Goal: Task Accomplishment & Management: Complete application form

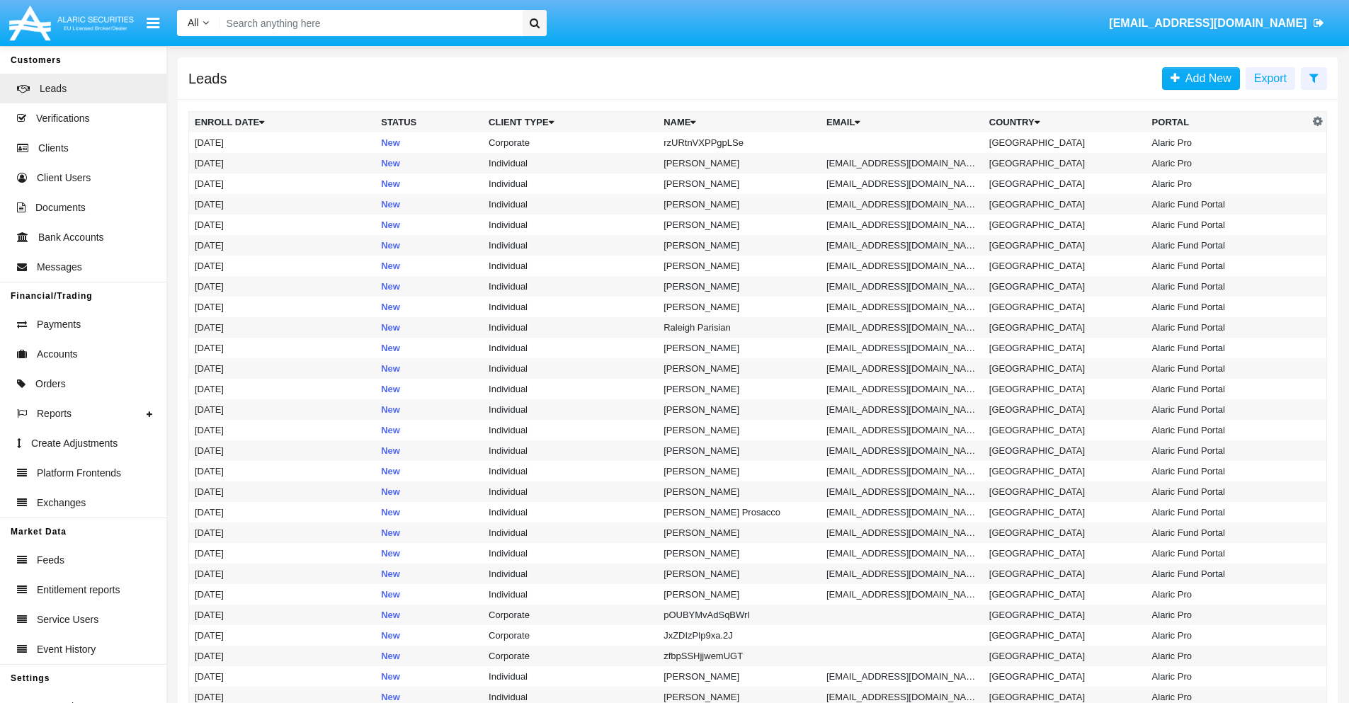
click at [1313, 77] on icon at bounding box center [1313, 77] width 9 height 11
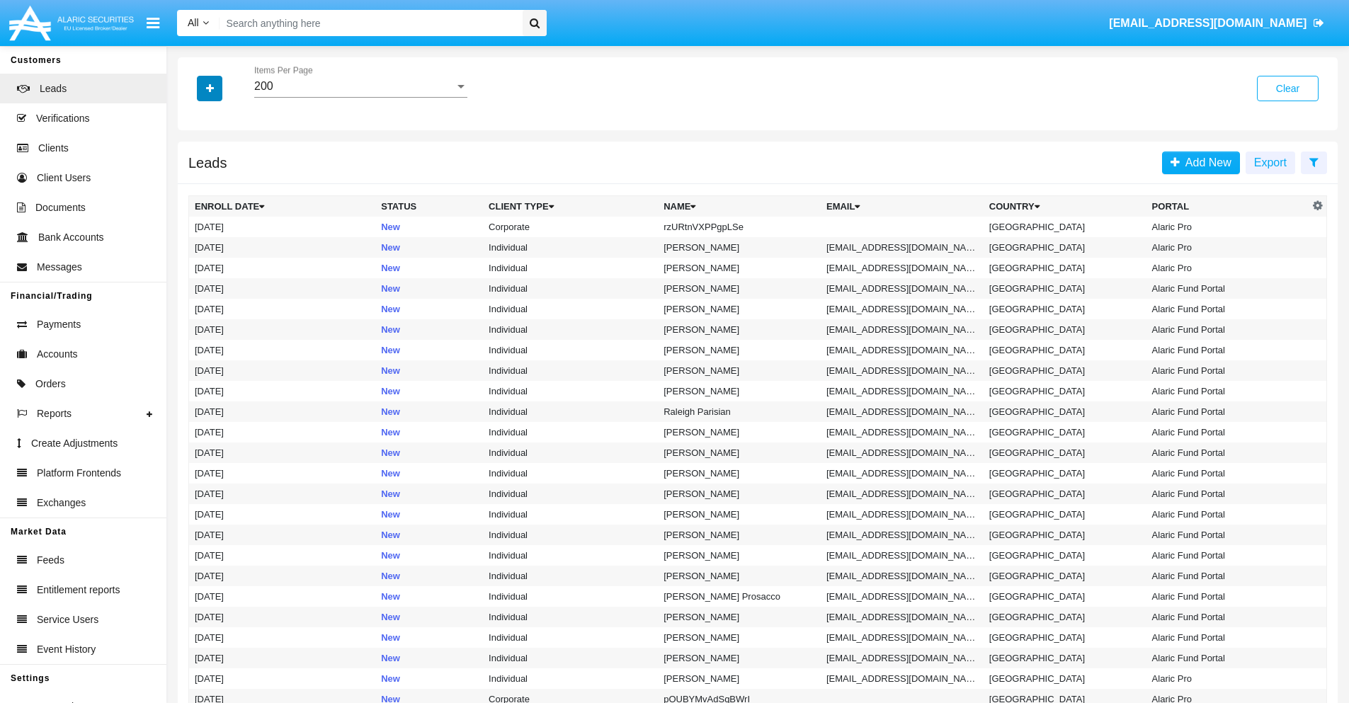
click at [210, 88] on icon "button" at bounding box center [210, 89] width 8 height 10
click at [221, 159] on span "Name" at bounding box center [221, 158] width 30 height 17
click at [195, 164] on input "Name" at bounding box center [194, 164] width 1 height 1
checkbox input "true"
click at [210, 88] on icon "button" at bounding box center [210, 89] width 8 height 10
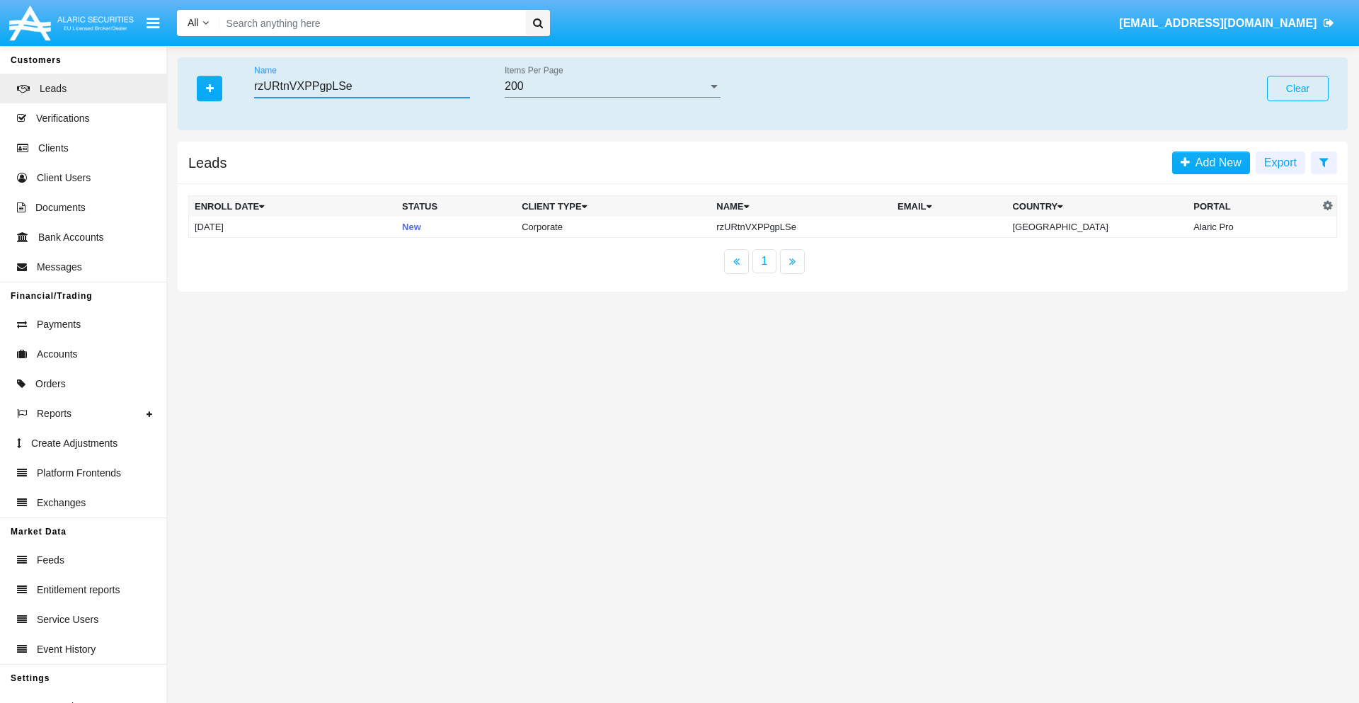
type input "rzURtnVXPPgpLSe"
click at [813, 227] on td "rzURtnVXPPgpLSe" at bounding box center [801, 227] width 181 height 21
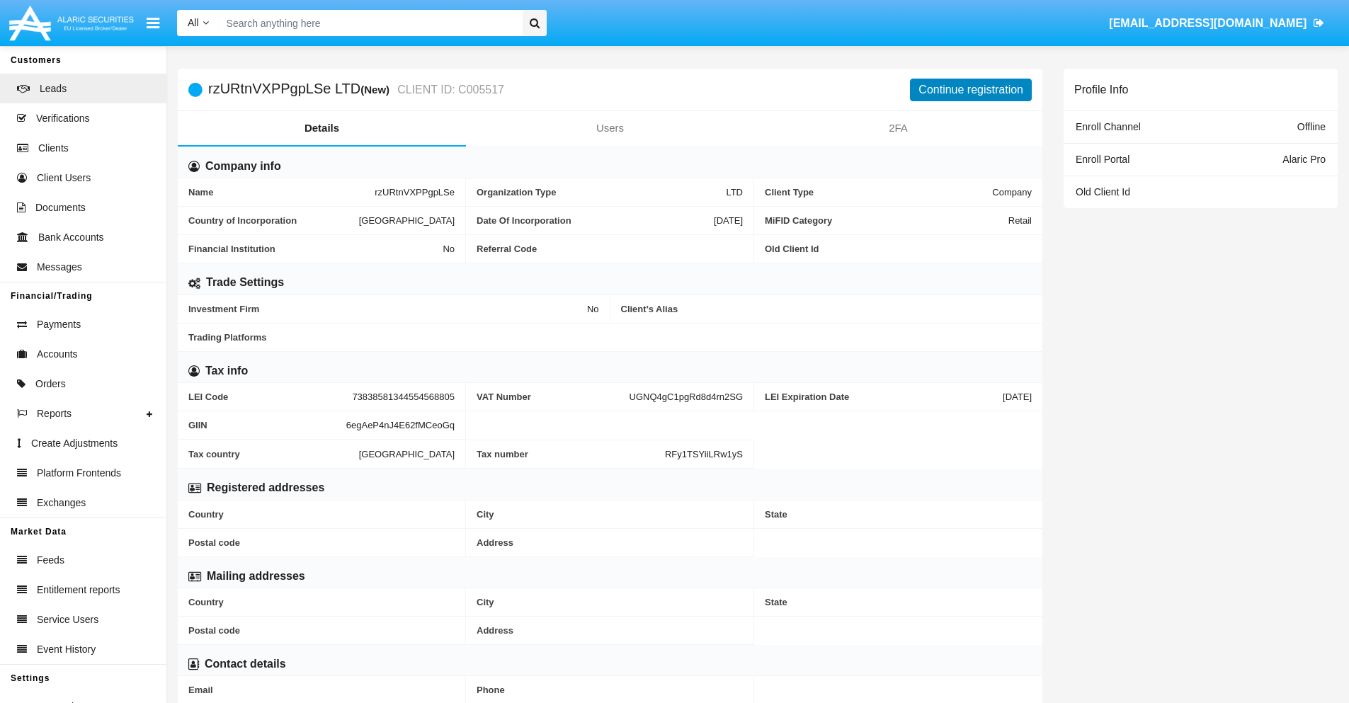
click at [971, 89] on button "Continue registration" at bounding box center [971, 90] width 122 height 23
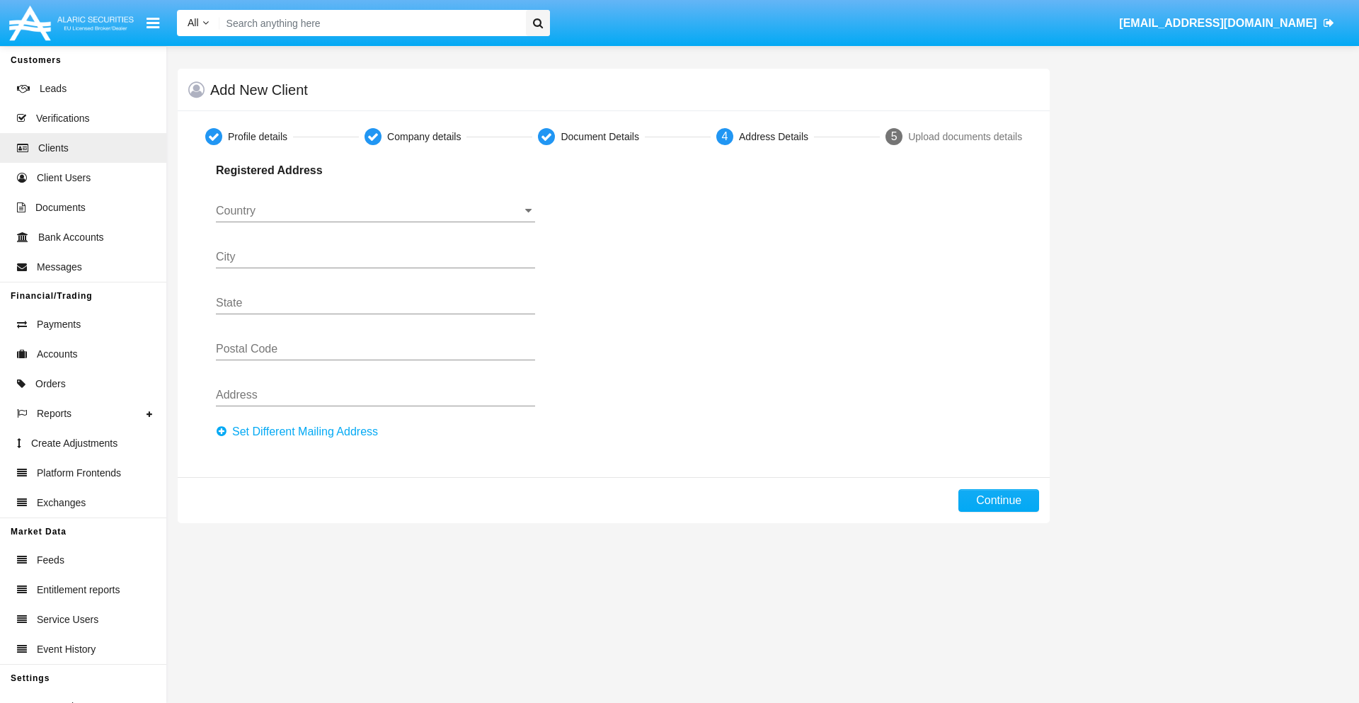
click at [301, 432] on button "Set Different Mailing Address" at bounding box center [301, 432] width 171 height 23
click at [375, 211] on input "Country" at bounding box center [375, 211] width 319 height 13
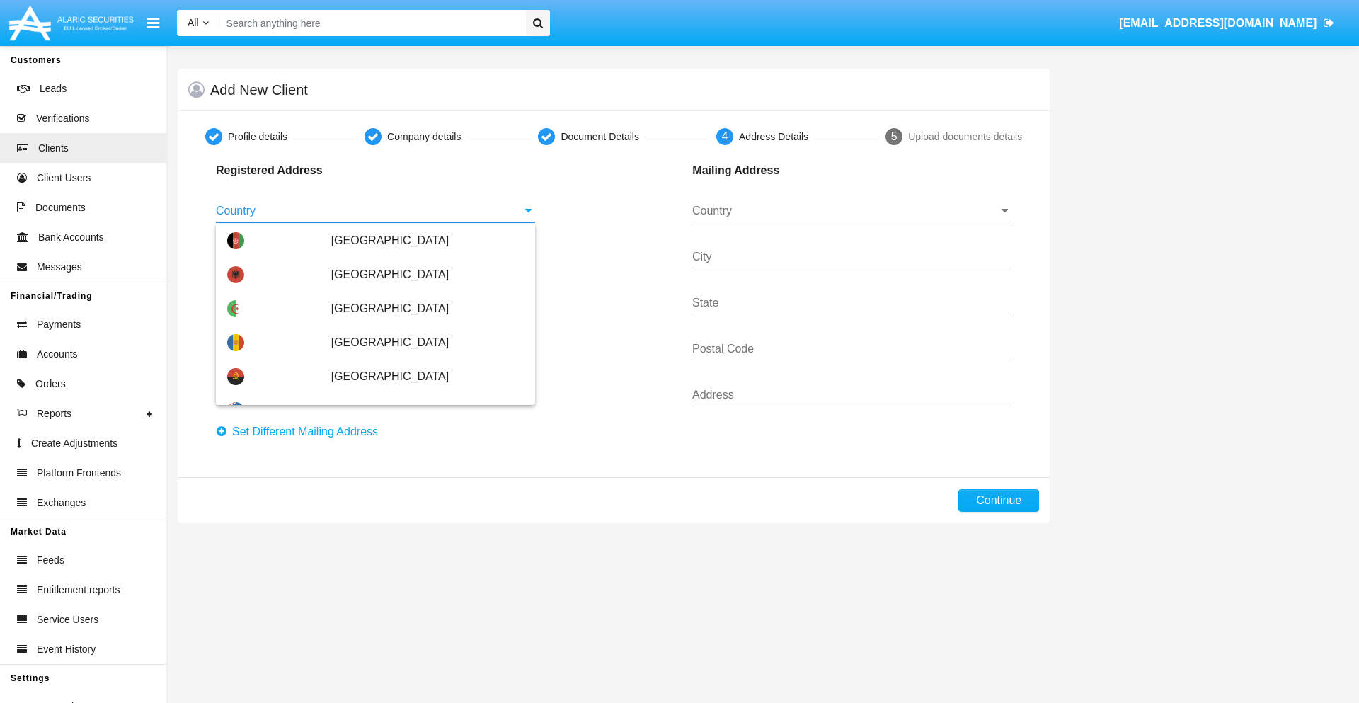
scroll to position [838, 0]
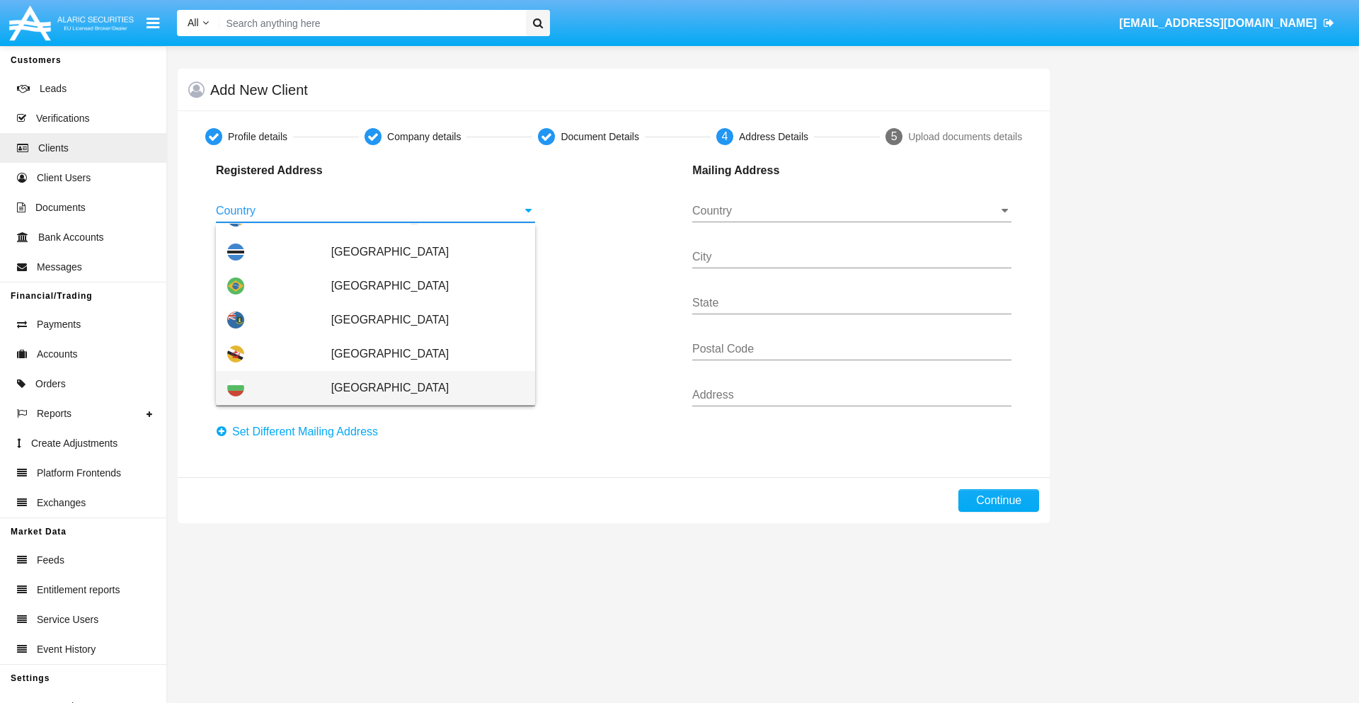
click at [420, 388] on span "[GEOGRAPHIC_DATA]" at bounding box center [427, 388] width 193 height 34
type input "[GEOGRAPHIC_DATA]"
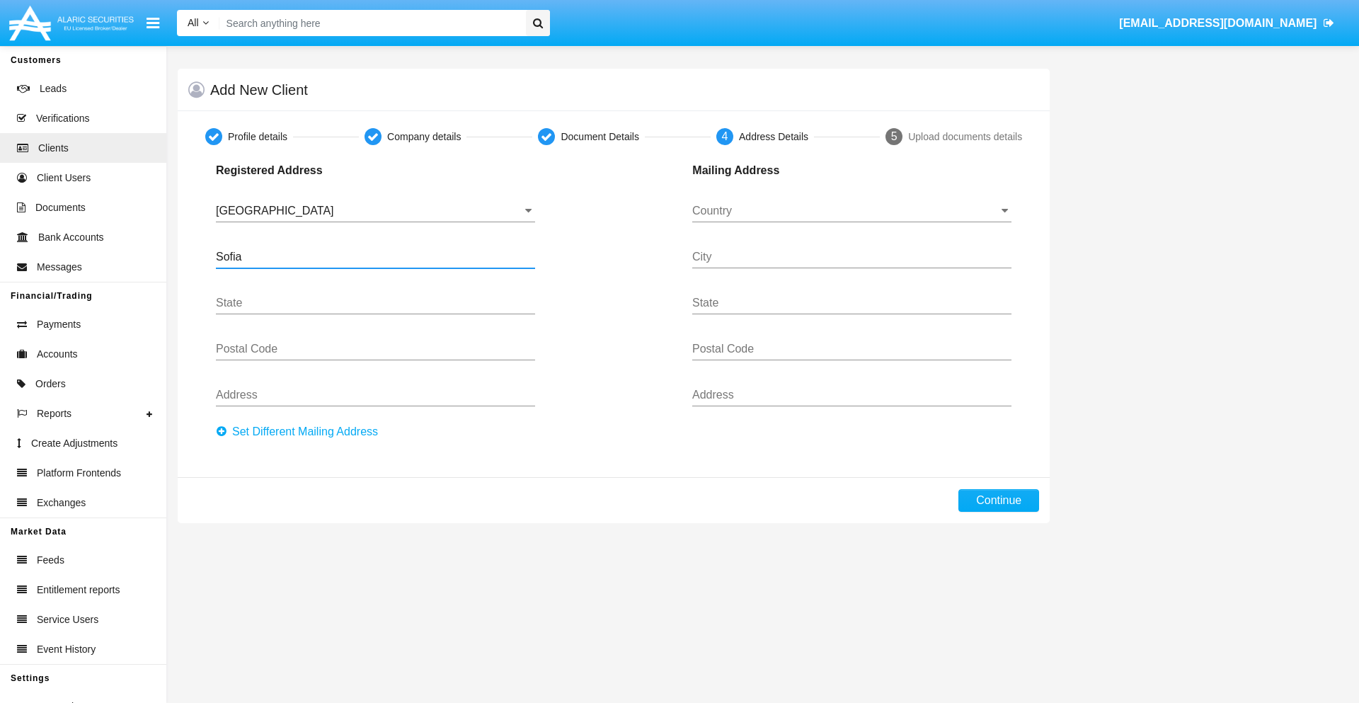
type input "Sofia"
type input "1000"
type input "Vasil Levski"
click at [852, 211] on input "Country" at bounding box center [851, 211] width 319 height 13
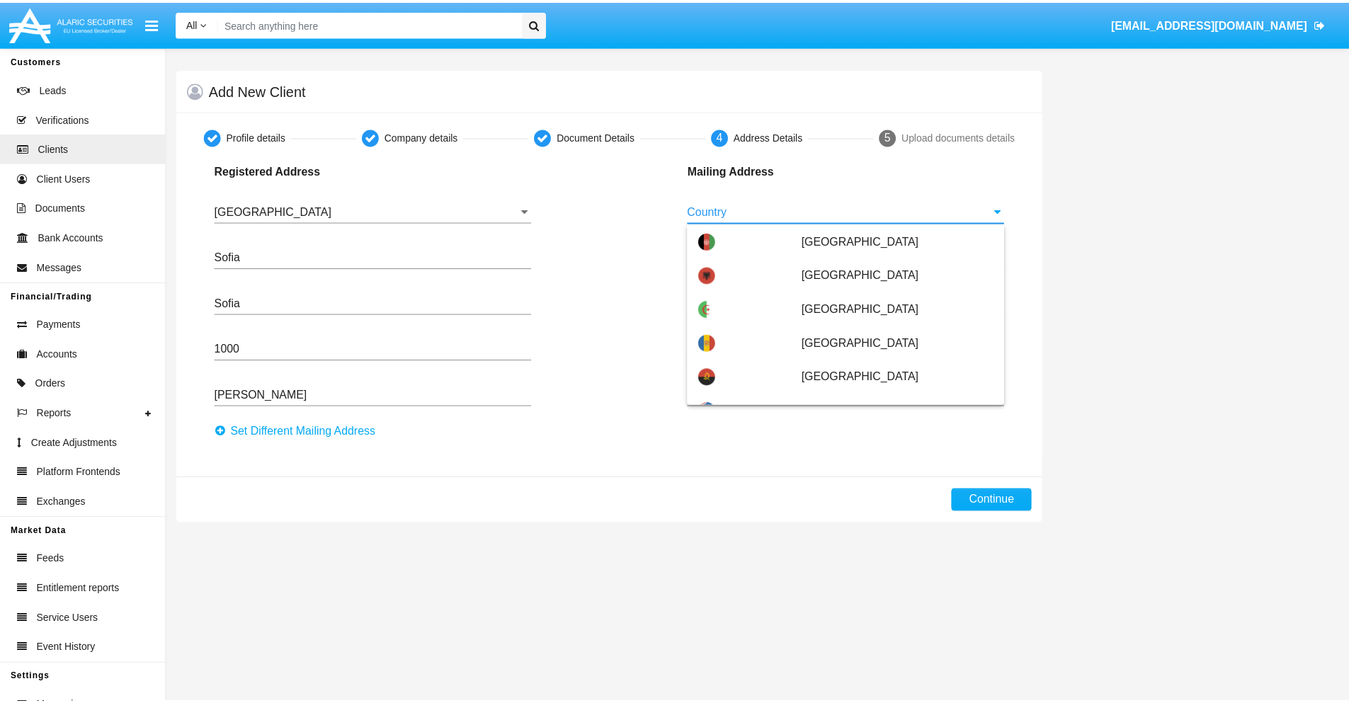
scroll to position [91, 0]
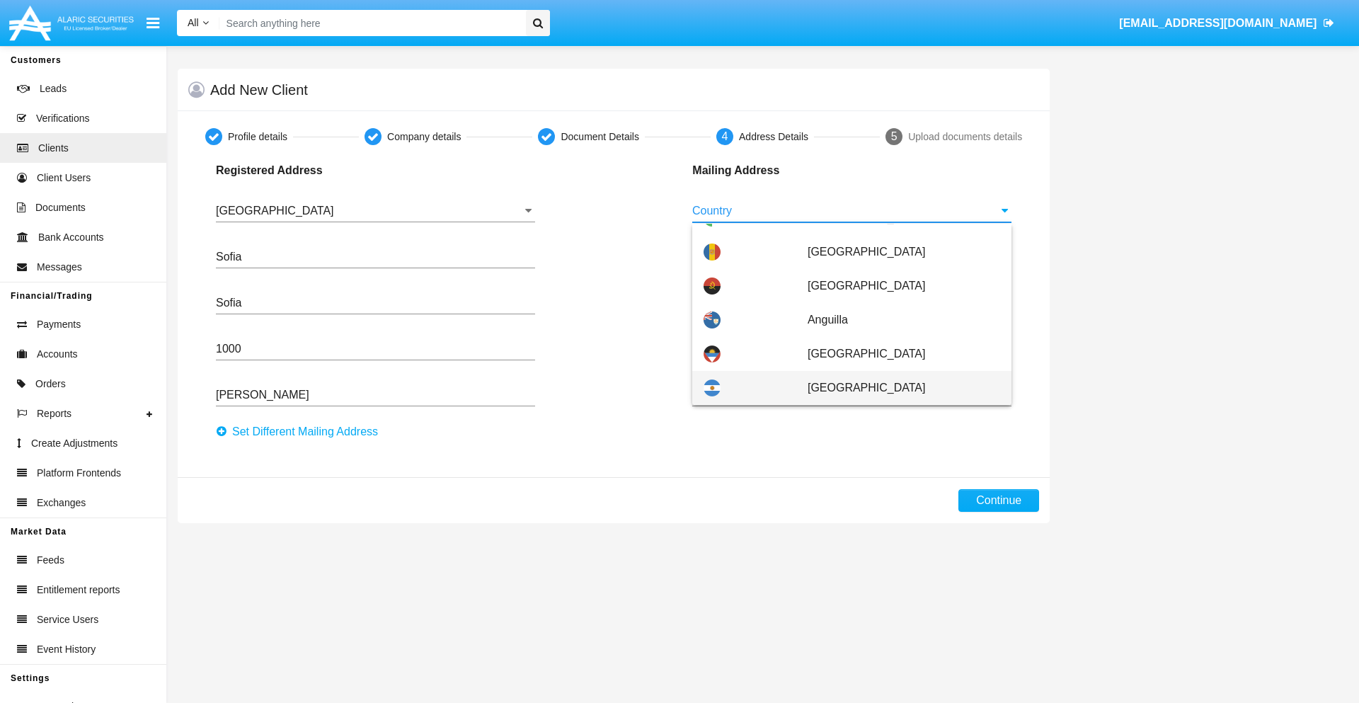
click at [896, 388] on span "[GEOGRAPHIC_DATA]" at bounding box center [904, 388] width 193 height 34
type input "[GEOGRAPHIC_DATA]"
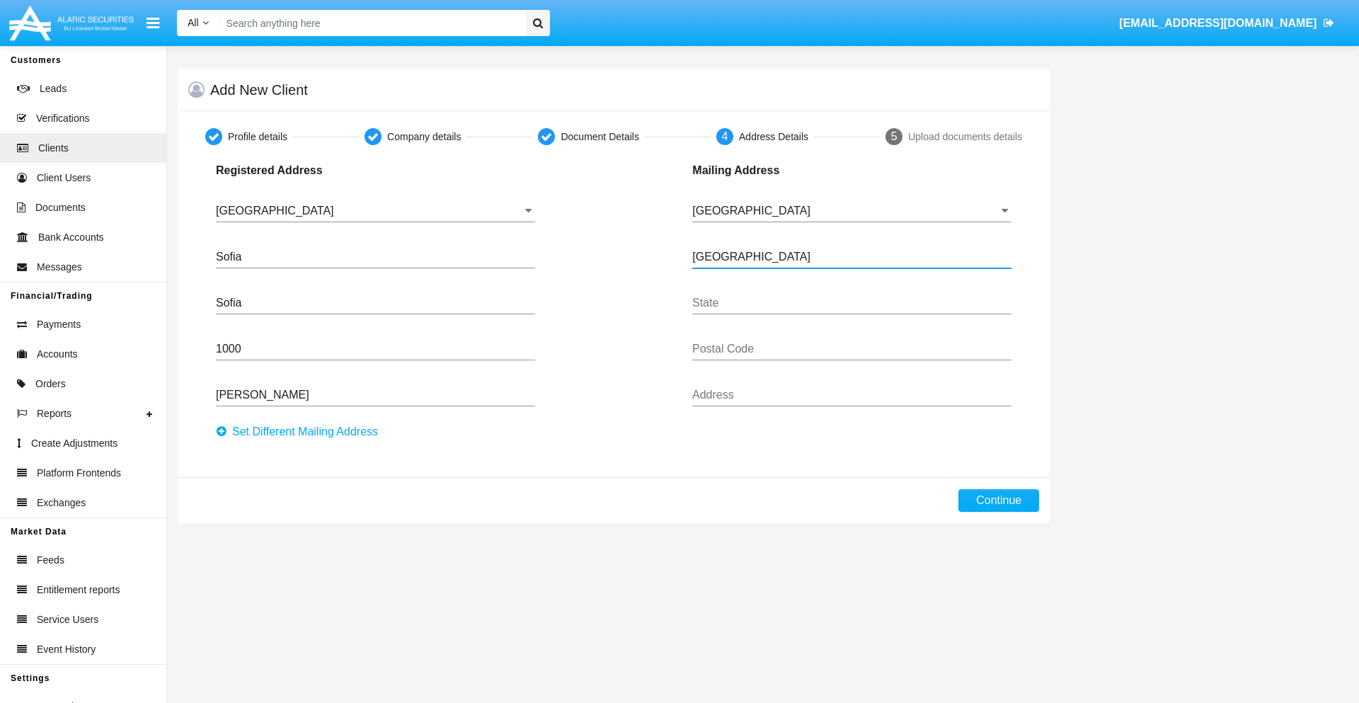
type input "Buenos Aires"
type input "7777"
type input "Test Mail Address"
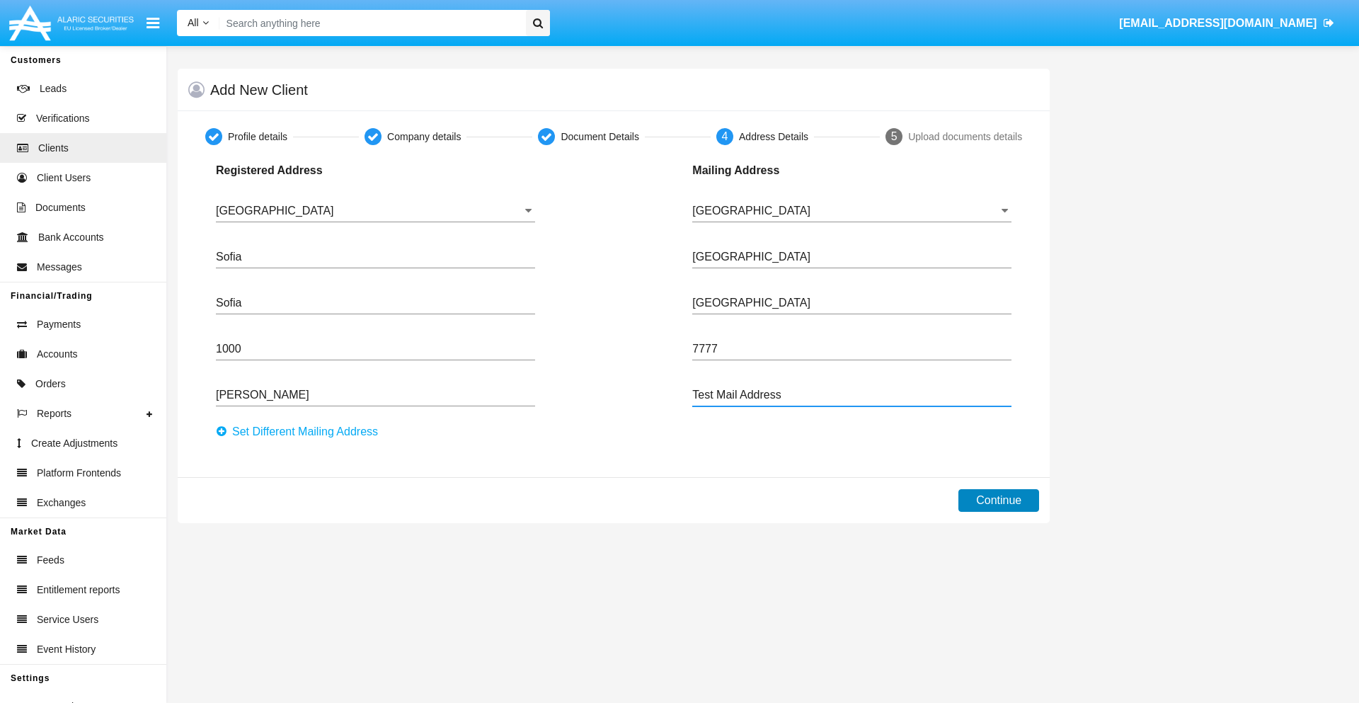
click at [999, 501] on button "Continue" at bounding box center [999, 500] width 81 height 23
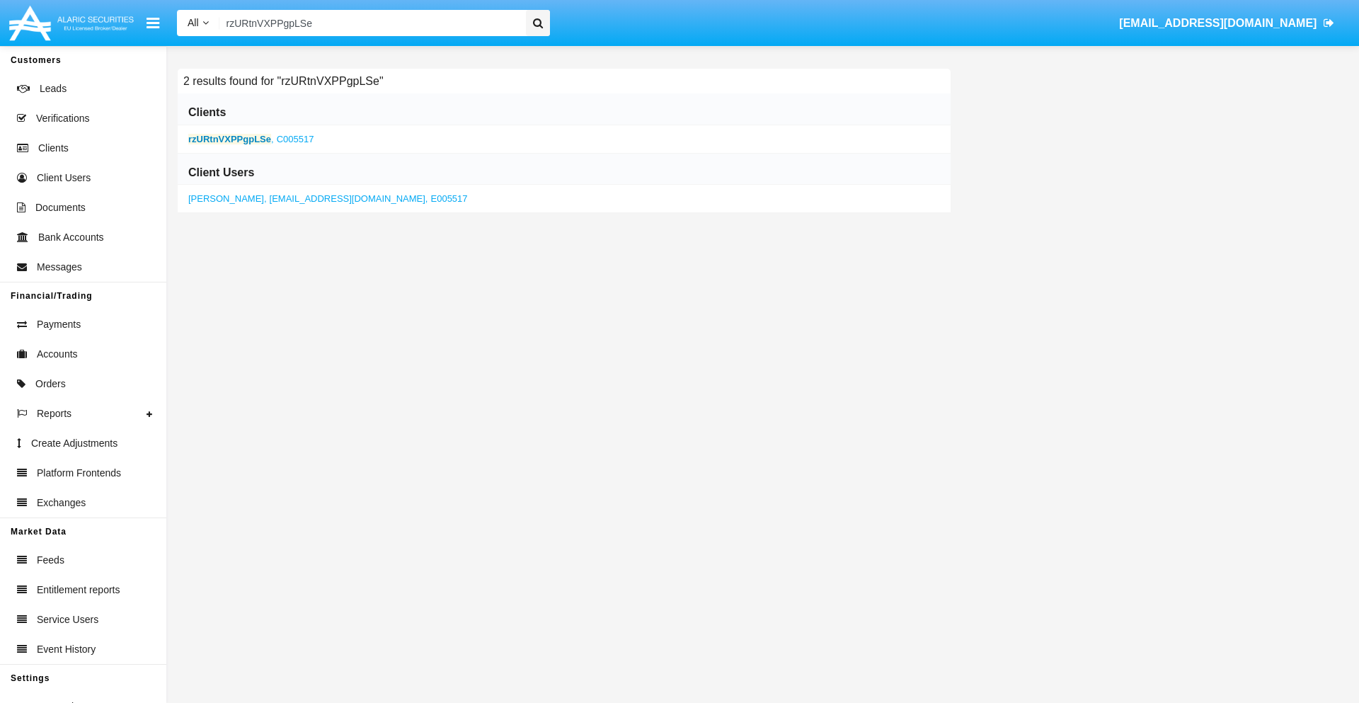
type input "rzURtnVXPPgpLSe"
click at [229, 139] on b "rzURtnVXPPgpLSe" at bounding box center [229, 139] width 83 height 11
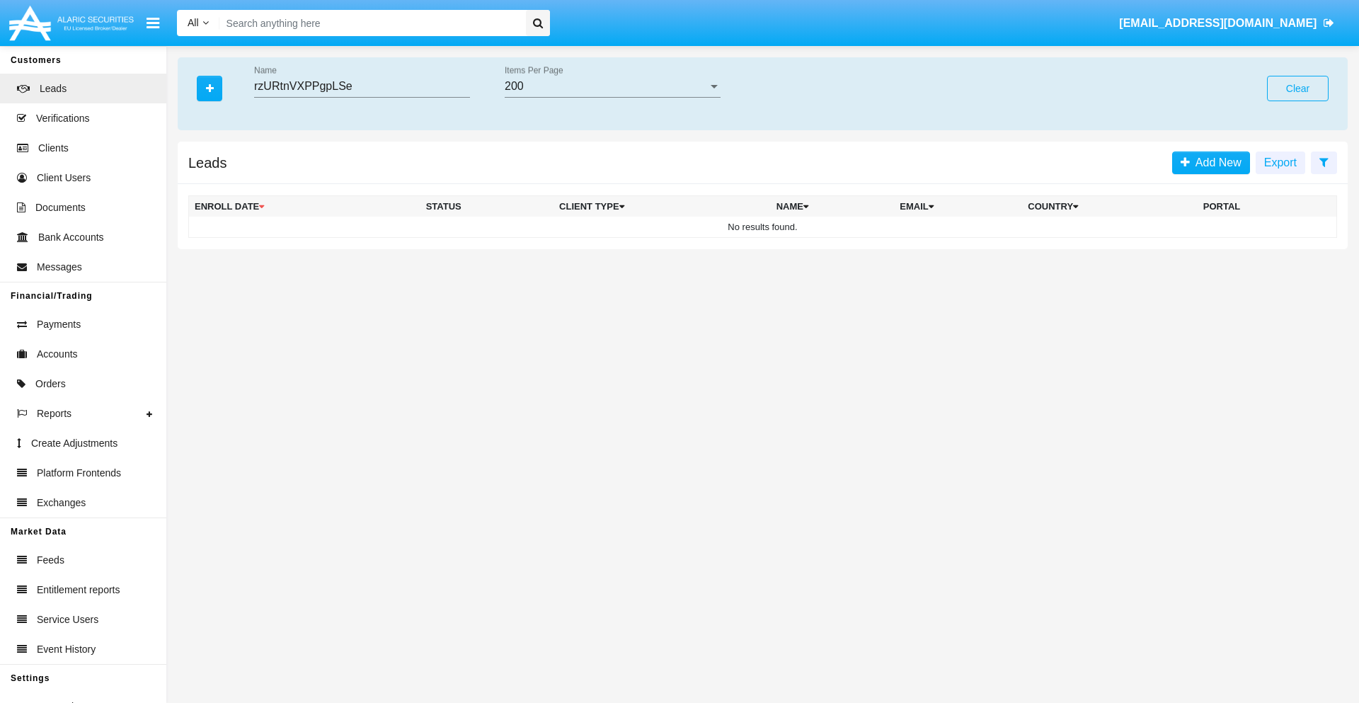
click at [1298, 88] on button "Clear" at bounding box center [1298, 88] width 62 height 25
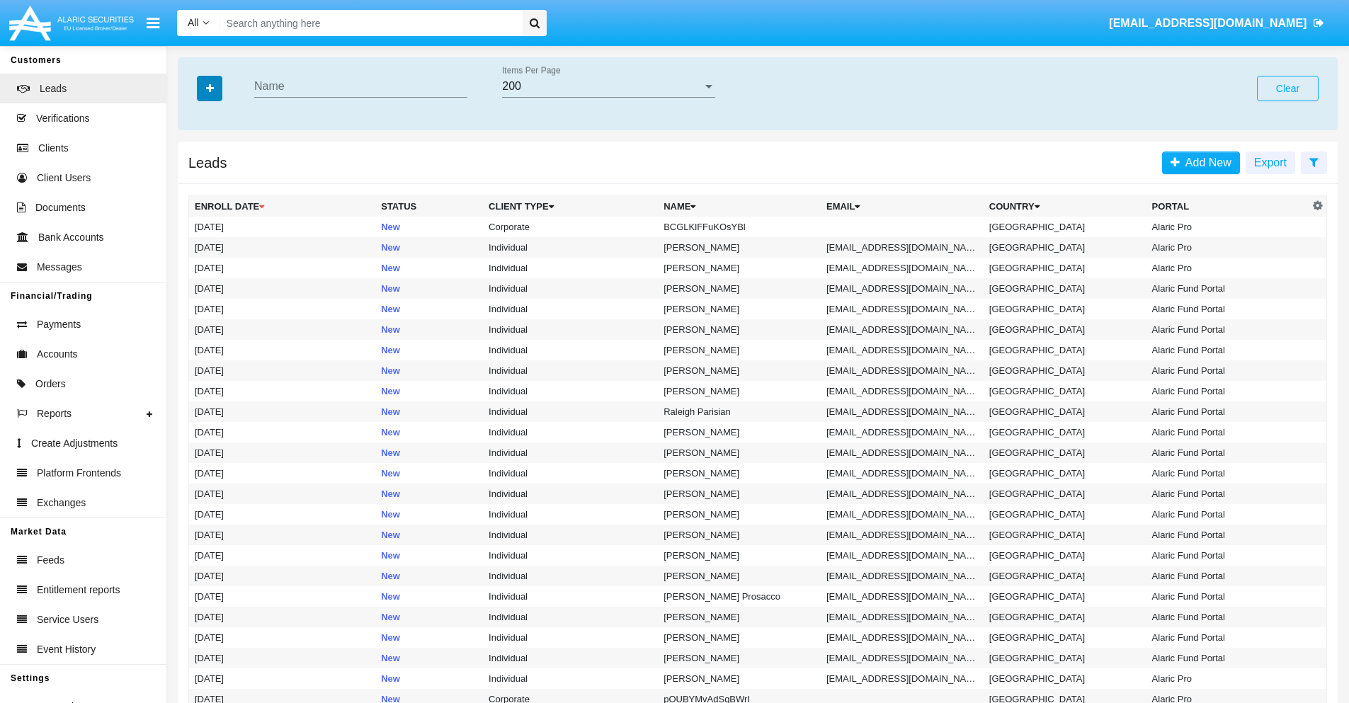
click at [210, 88] on icon "button" at bounding box center [210, 89] width 8 height 10
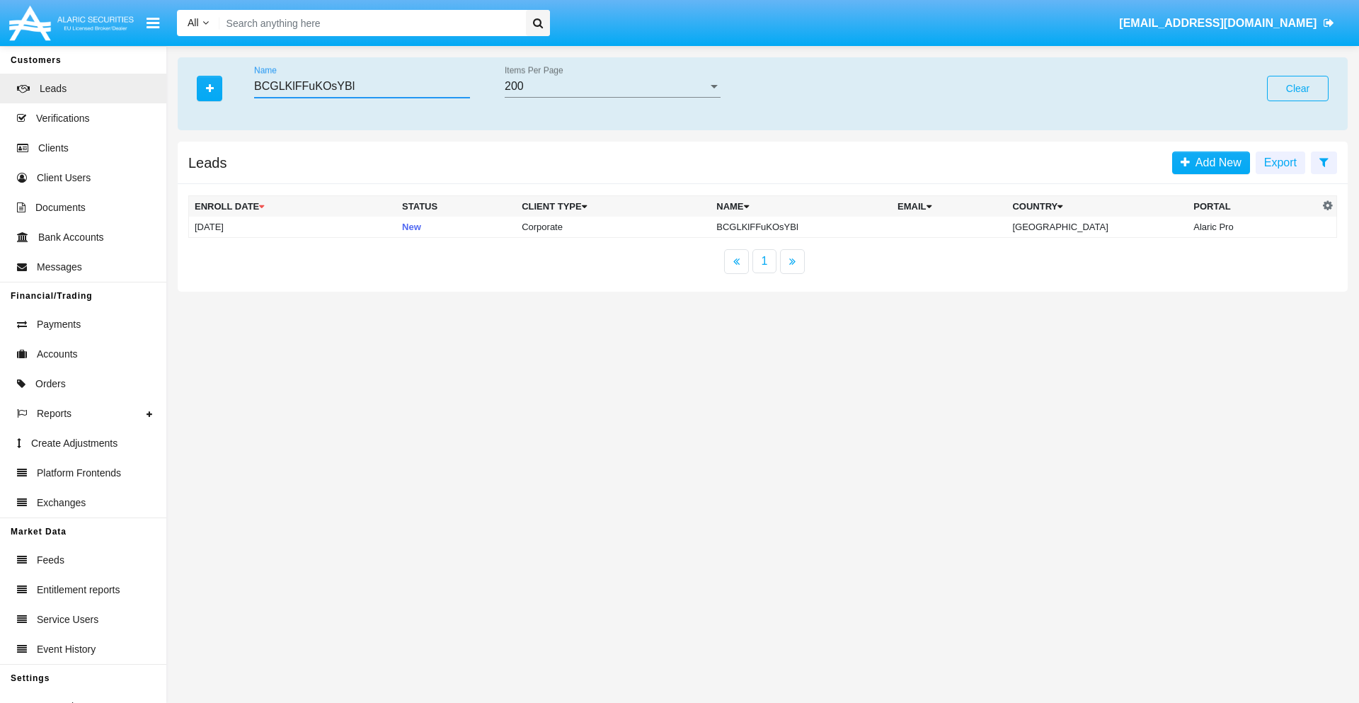
type input "BCGLKlFFuKOsYBl"
click at [813, 227] on td "BCGLKlFFuKOsYBl" at bounding box center [801, 227] width 181 height 21
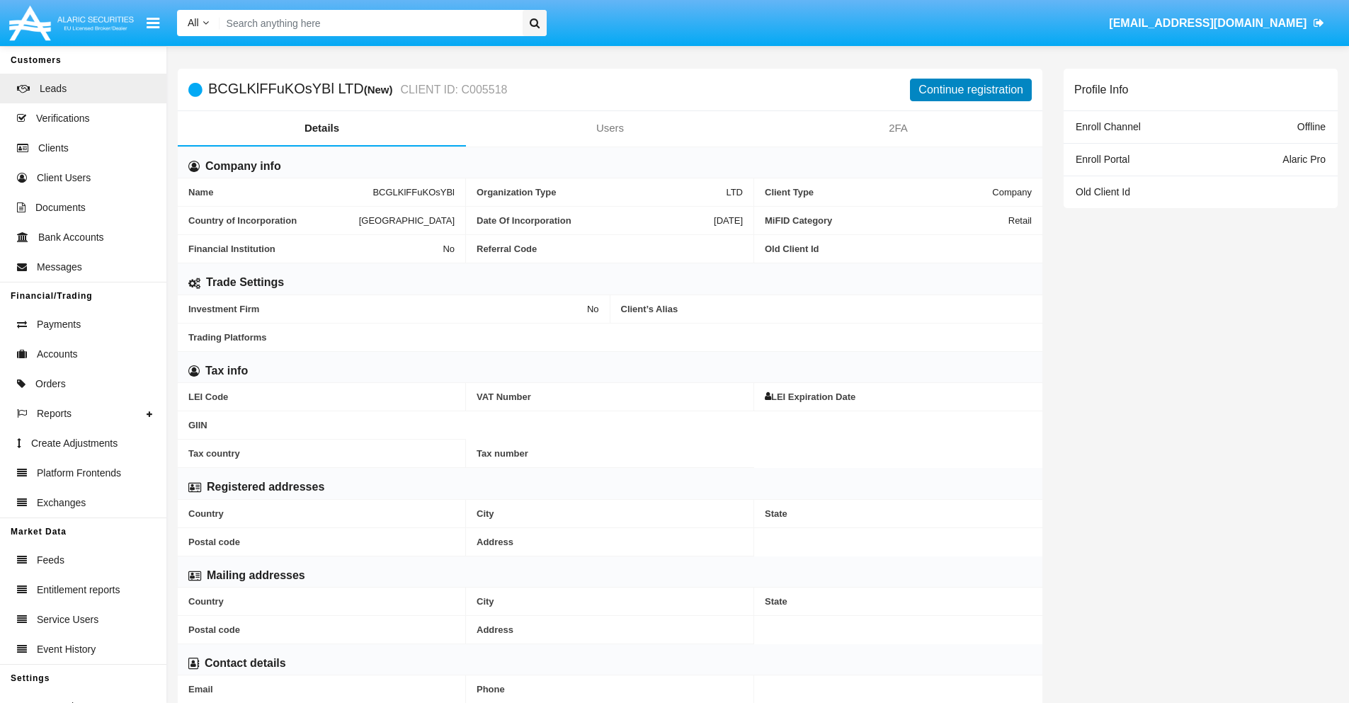
click at [971, 89] on button "Continue registration" at bounding box center [971, 90] width 122 height 23
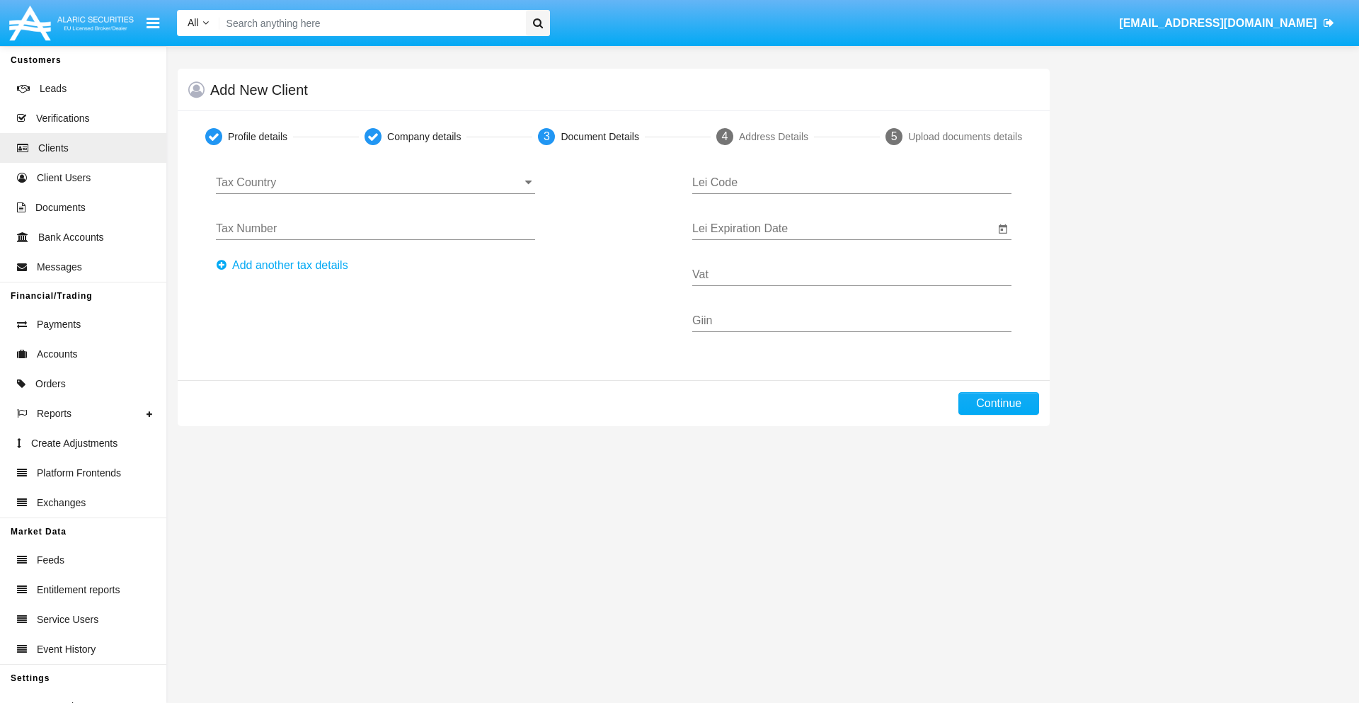
click at [375, 183] on input "Tax Country" at bounding box center [375, 182] width 319 height 13
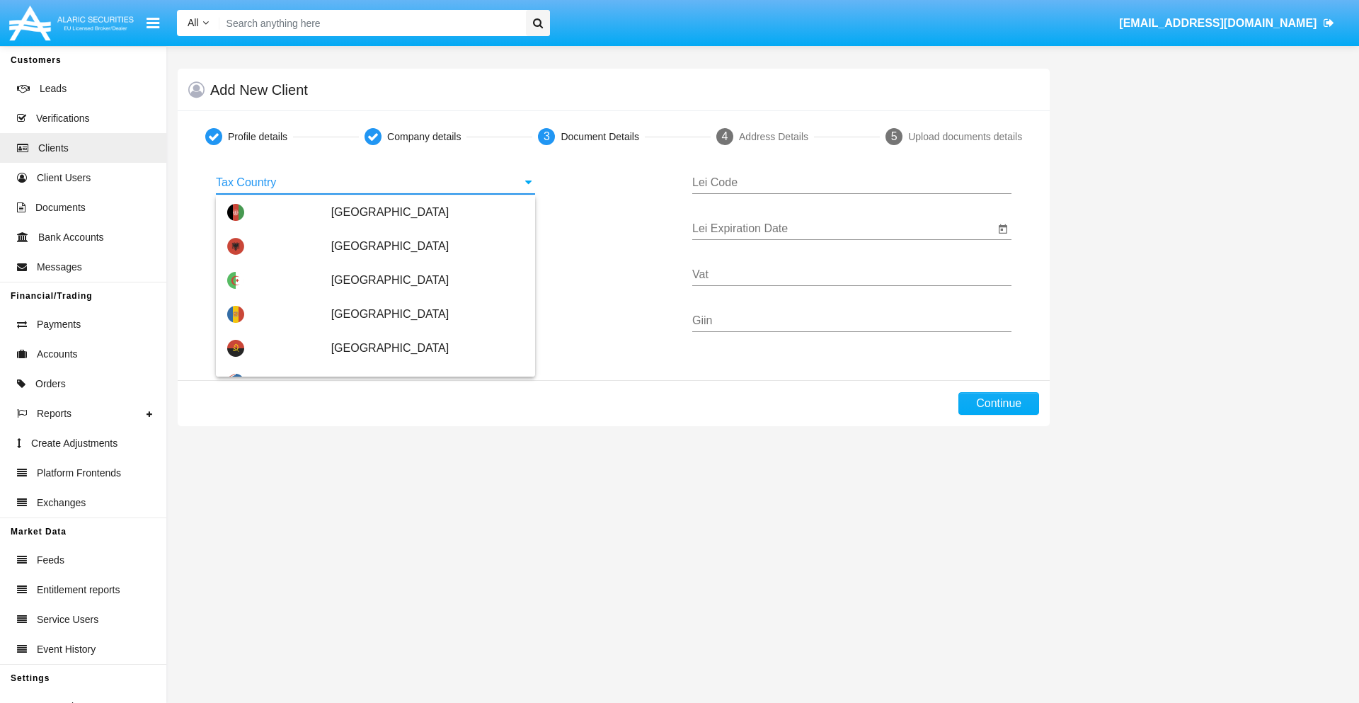
scroll to position [838, 0]
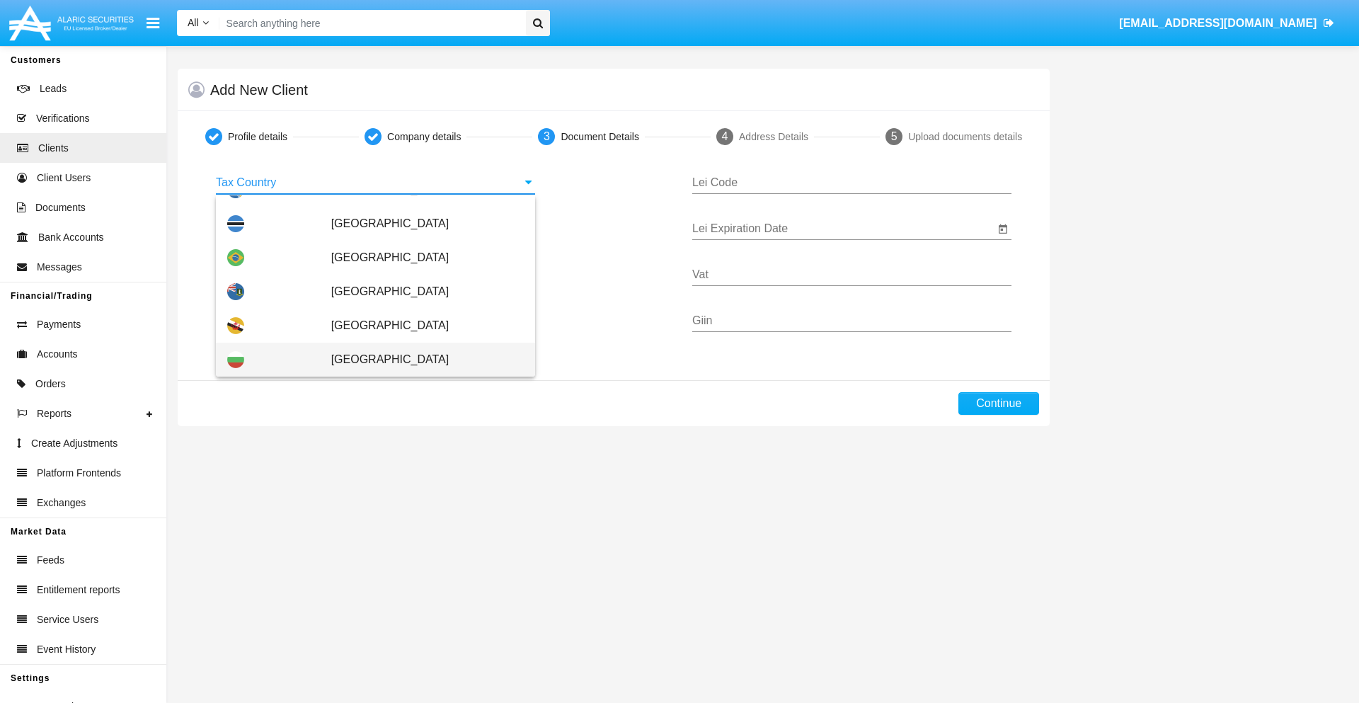
click at [420, 360] on span "[GEOGRAPHIC_DATA]" at bounding box center [427, 360] width 193 height 34
type input "[GEOGRAPHIC_DATA]"
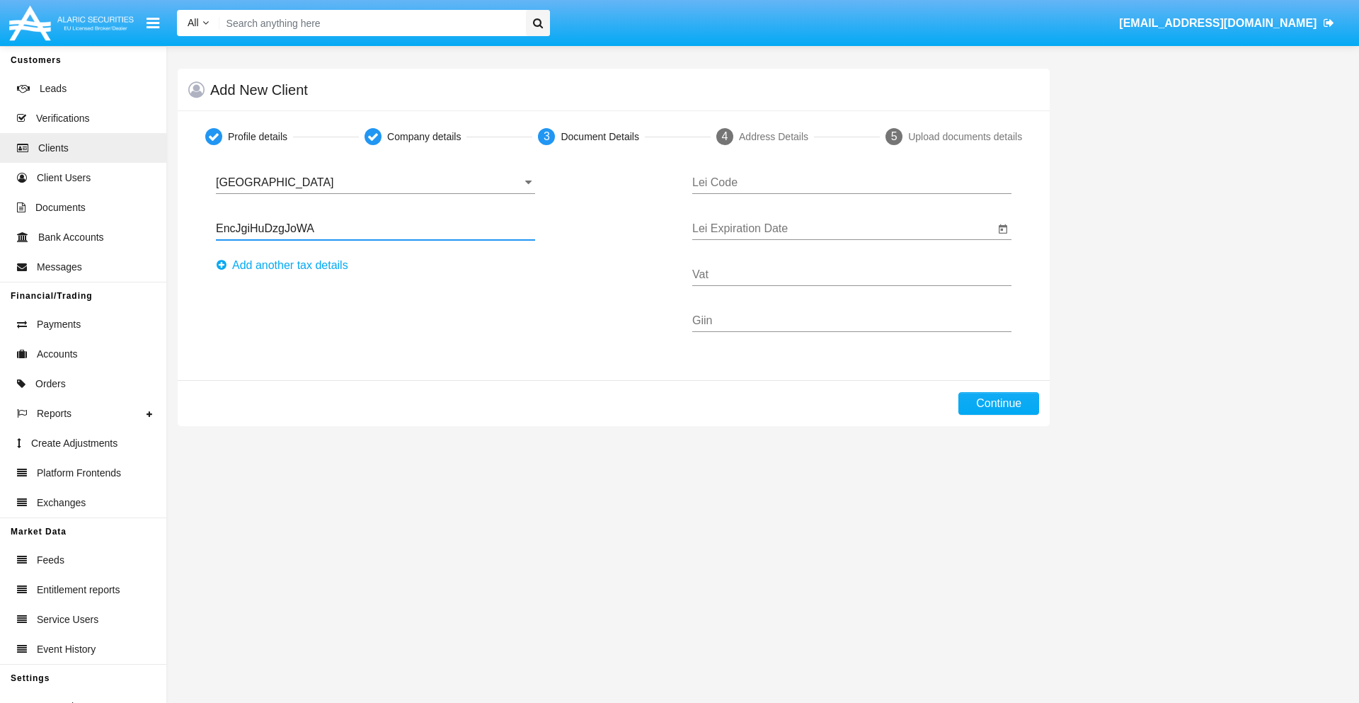
type input "EncJgiHuDzgJoWA"
click at [286, 265] on button "Аdd another tax details" at bounding box center [286, 265] width 141 height 23
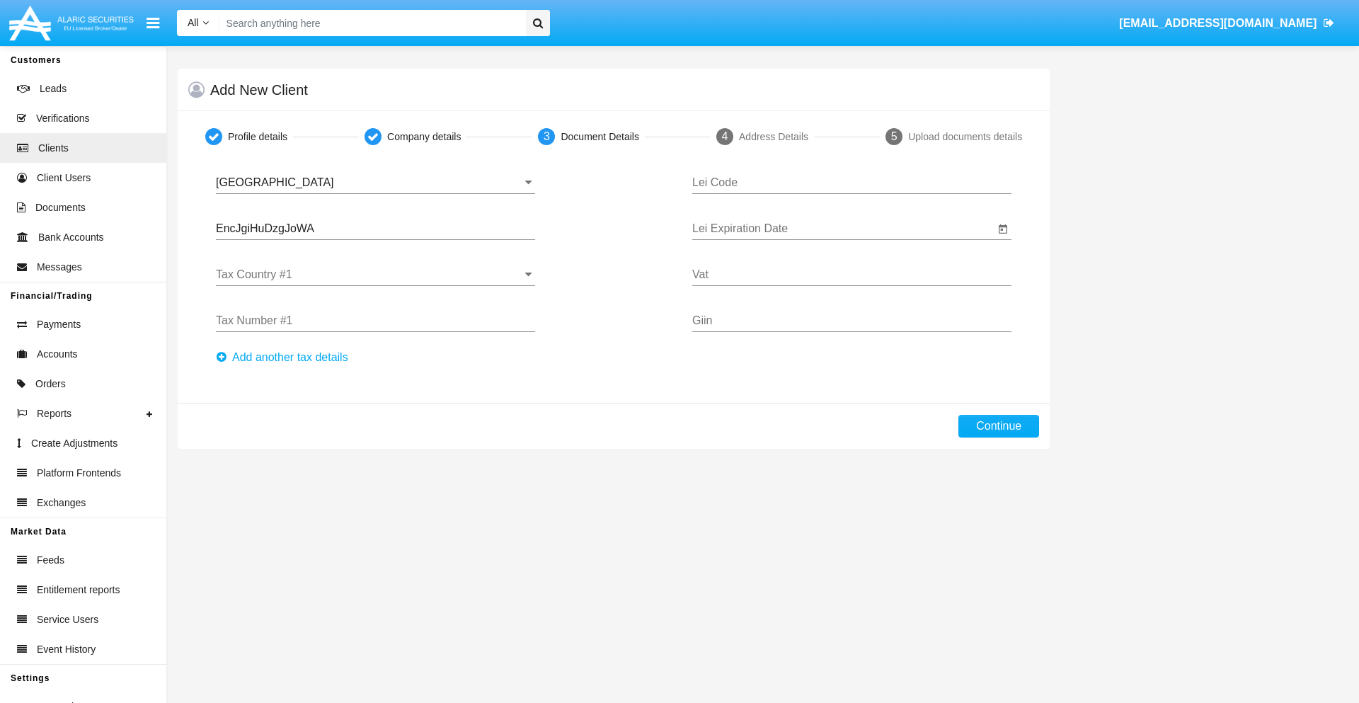
click at [375, 275] on input "Tax Country #1" at bounding box center [375, 274] width 319 height 13
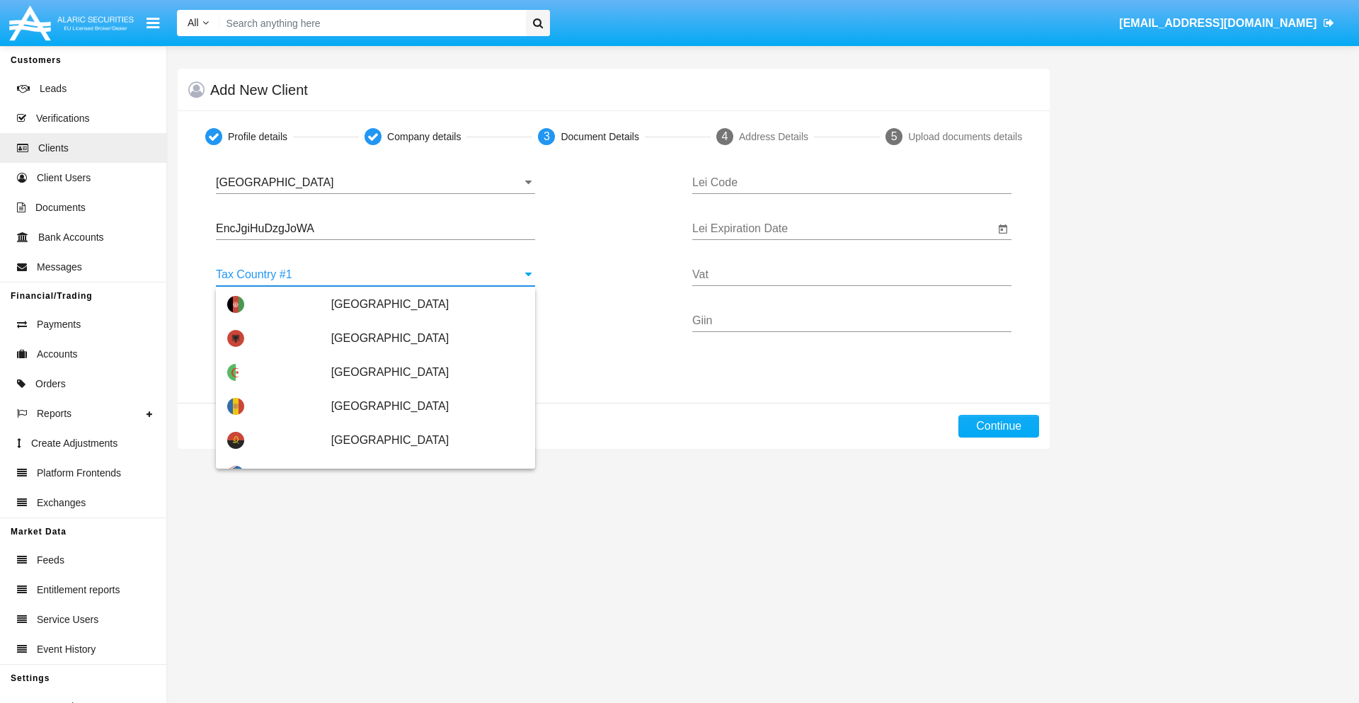
scroll to position [3149, 0]
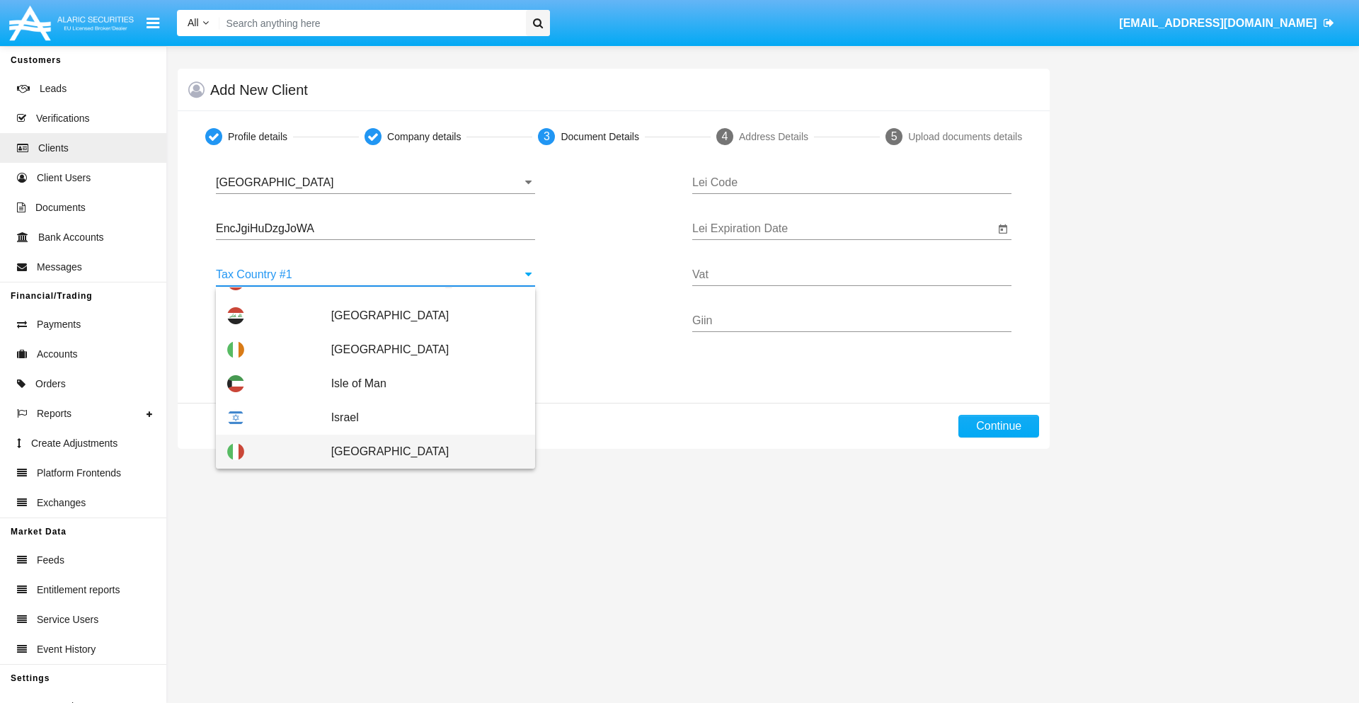
click at [420, 452] on span "[GEOGRAPHIC_DATA]" at bounding box center [427, 452] width 193 height 34
type input "[GEOGRAPHIC_DATA]"
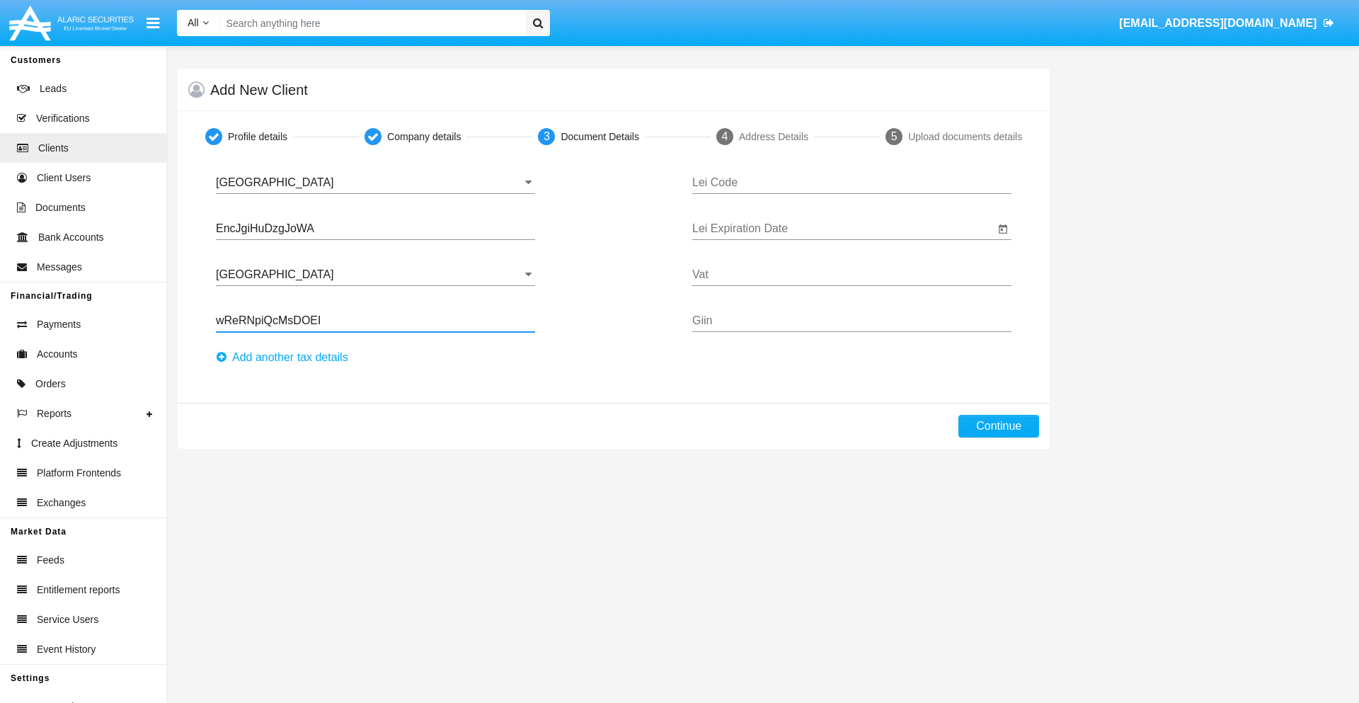
type input "wReRNpiQcMsDOEI"
click at [286, 358] on button "Аdd another tax details" at bounding box center [286, 357] width 141 height 23
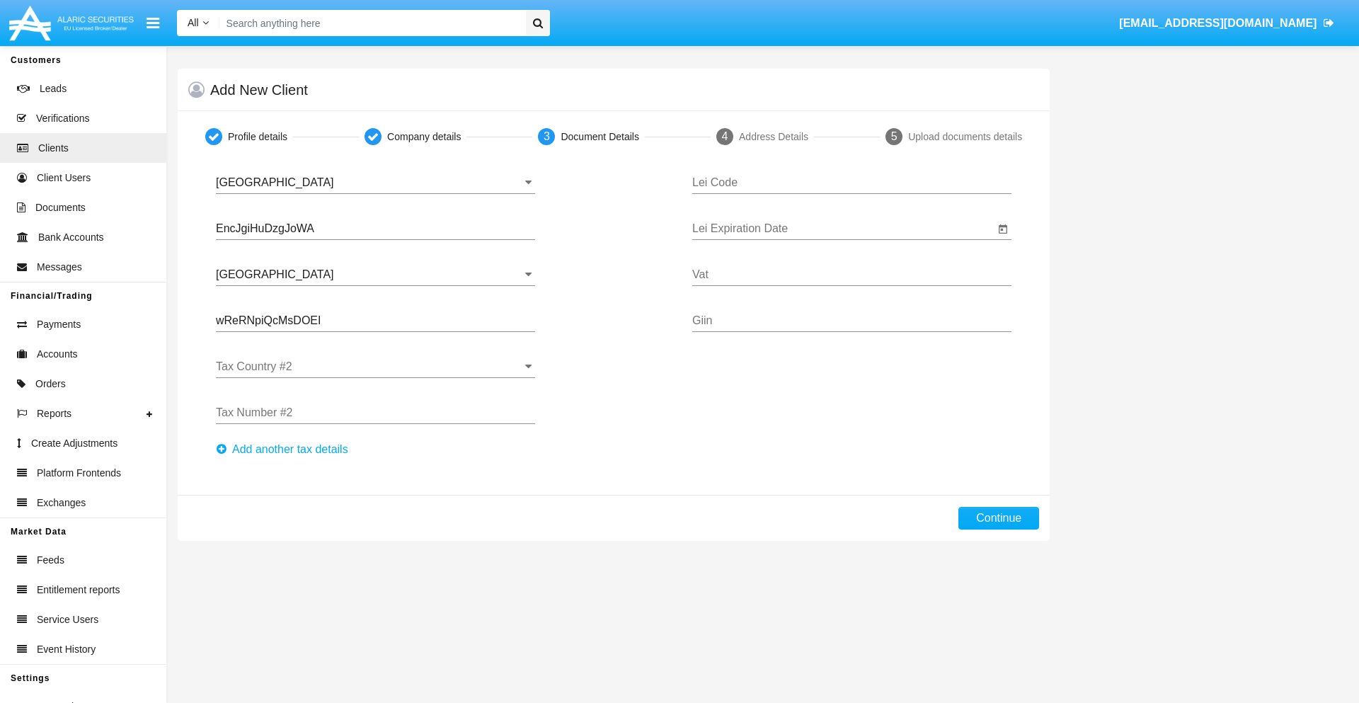
click at [375, 367] on input "Tax Country #2" at bounding box center [375, 366] width 319 height 13
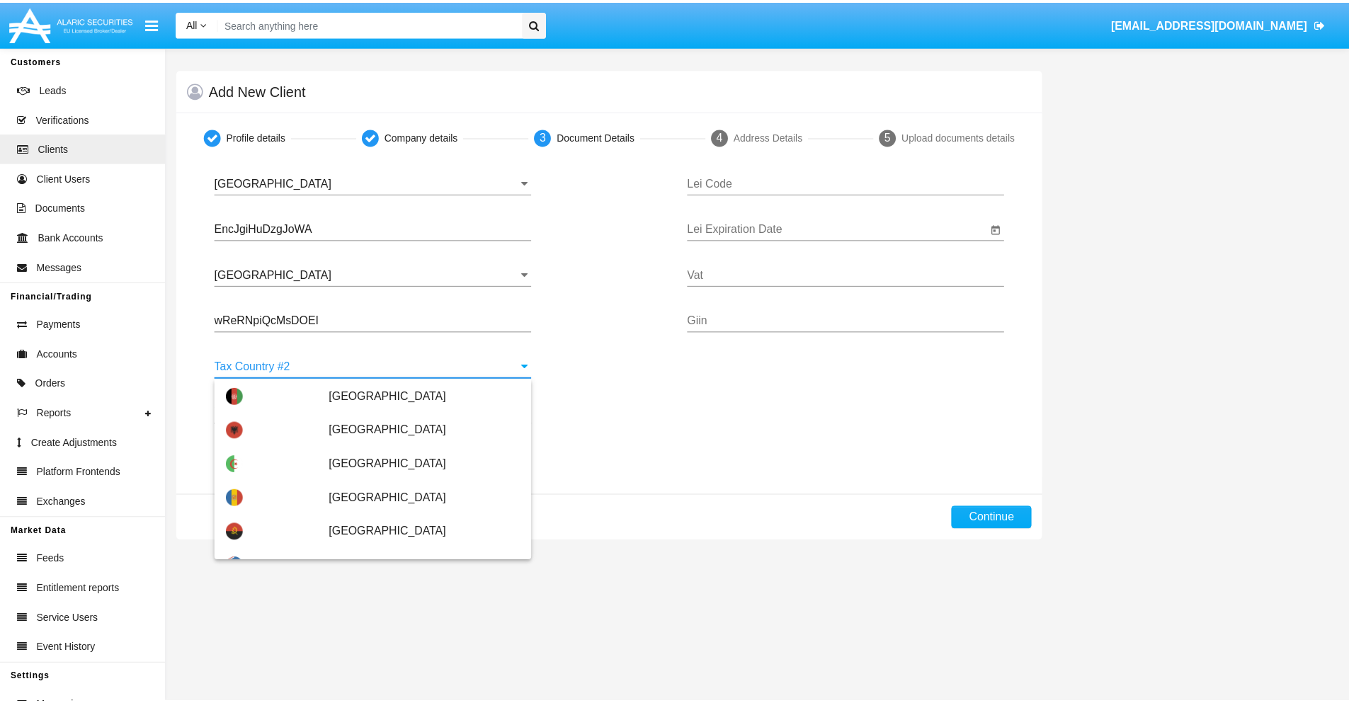
scroll to position [6310, 0]
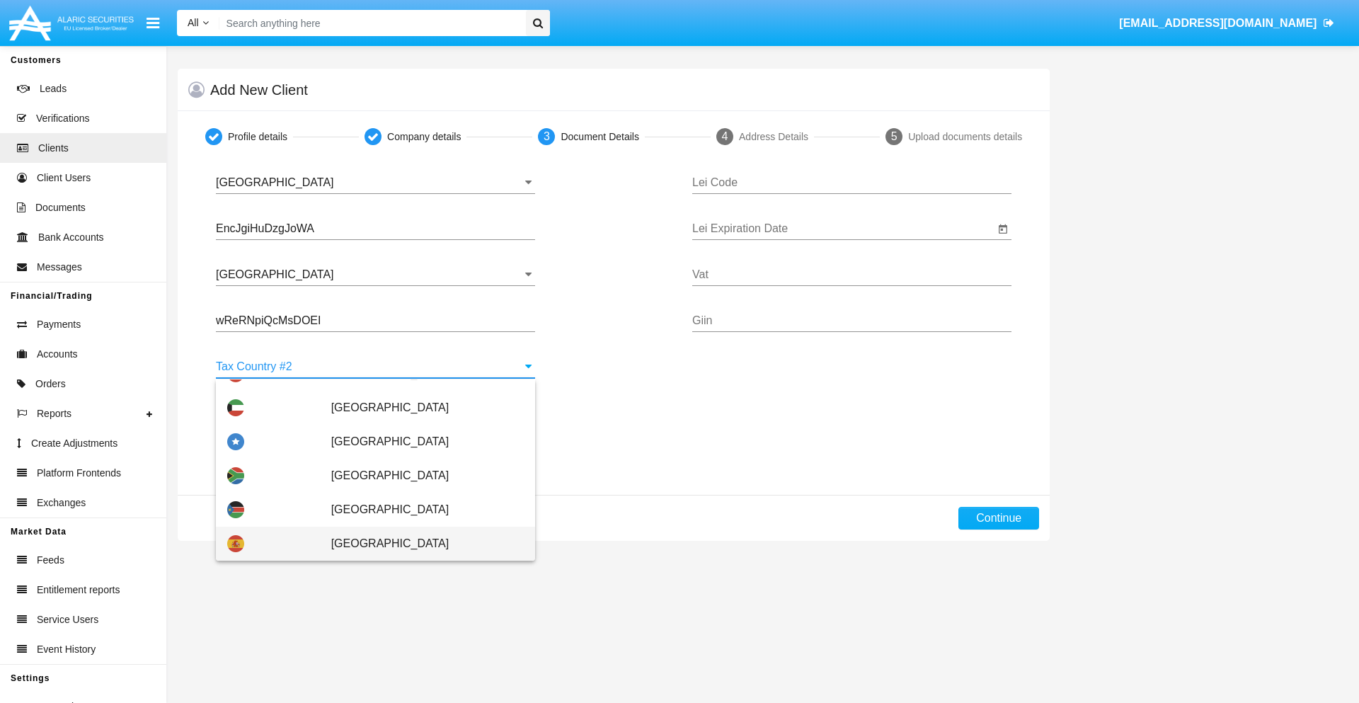
click at [420, 544] on span "[GEOGRAPHIC_DATA]" at bounding box center [427, 544] width 193 height 34
type input "[GEOGRAPHIC_DATA]"
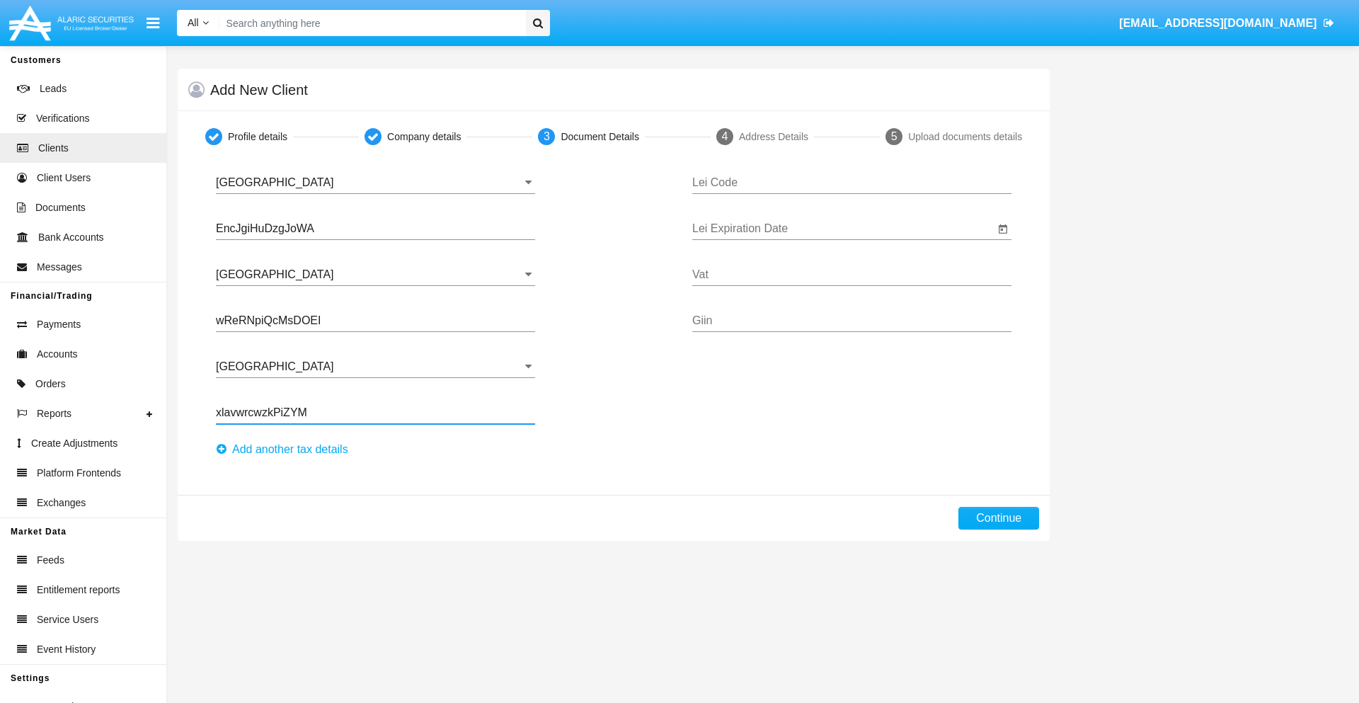
type input "xlavwrcwzkPiZYM"
type input "YKQNTUVNSLGMGOYNVEVQ"
click at [843, 229] on input "Lei Expiration Date" at bounding box center [843, 228] width 302 height 13
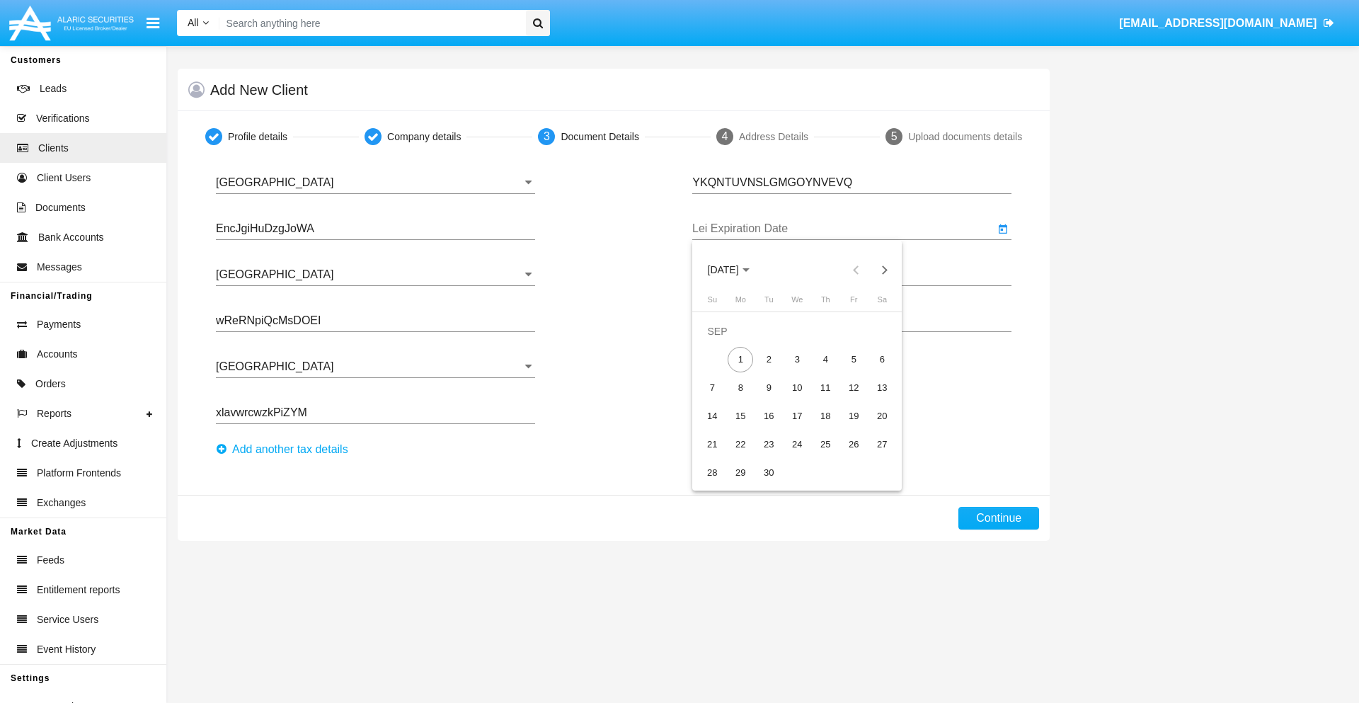
click at [735, 270] on span "[DATE]" at bounding box center [723, 270] width 31 height 11
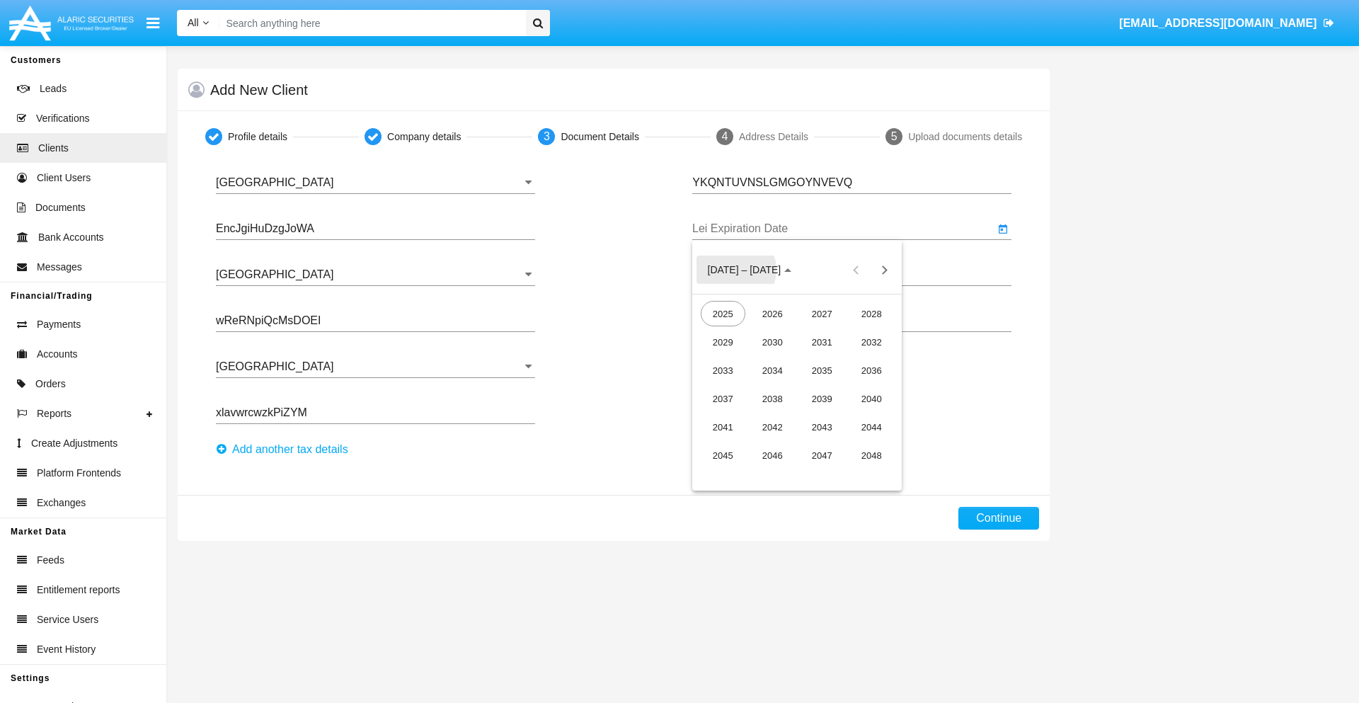
click at [872, 399] on div "2040" at bounding box center [872, 398] width 45 height 25
click at [772, 370] on div "JUN" at bounding box center [772, 370] width 45 height 25
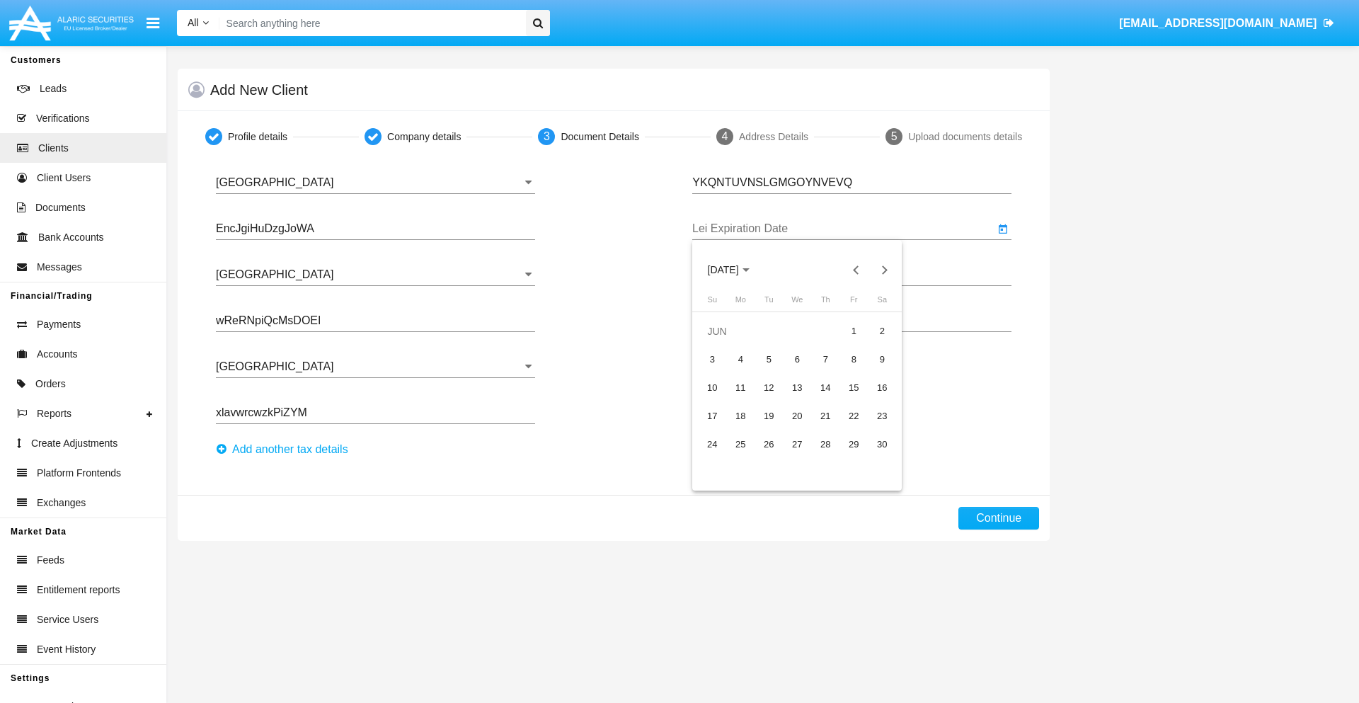
click at [854, 387] on div "15" at bounding box center [853, 387] width 25 height 25
type input "06/15/40"
type input "caJlFbEtJVienIc"
type input "cIBTDKCRLTOjAKa"
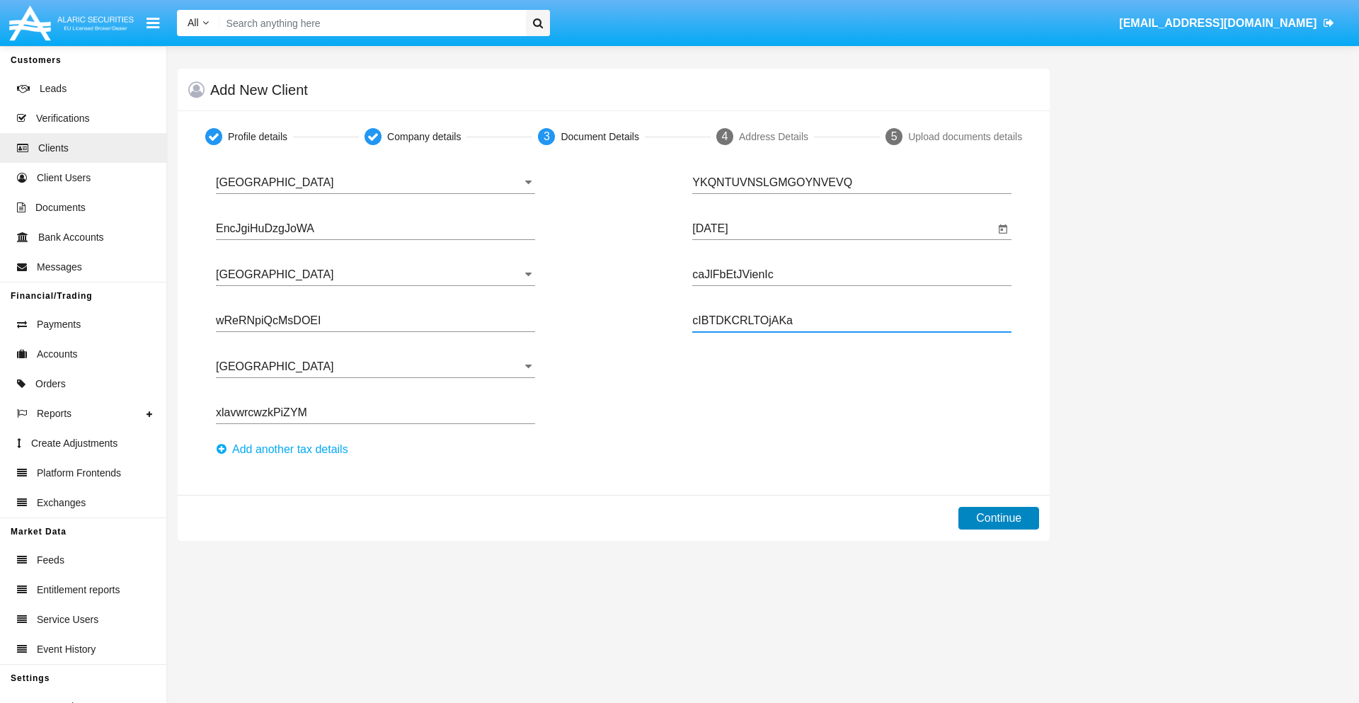
click at [999, 518] on button "Continue" at bounding box center [999, 518] width 81 height 23
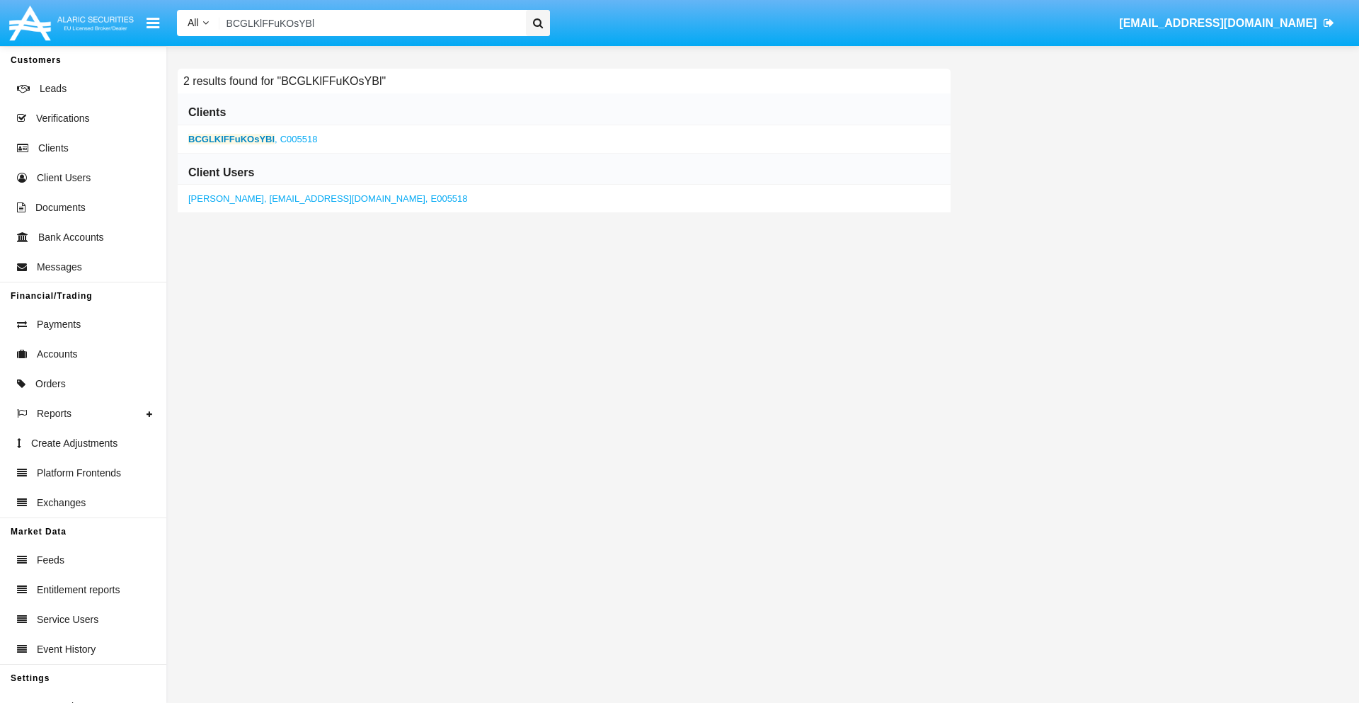
type input "BCGLKlFFuKOsYBl"
click at [232, 139] on b "BCGLKlFFuKOsYBl" at bounding box center [231, 139] width 86 height 11
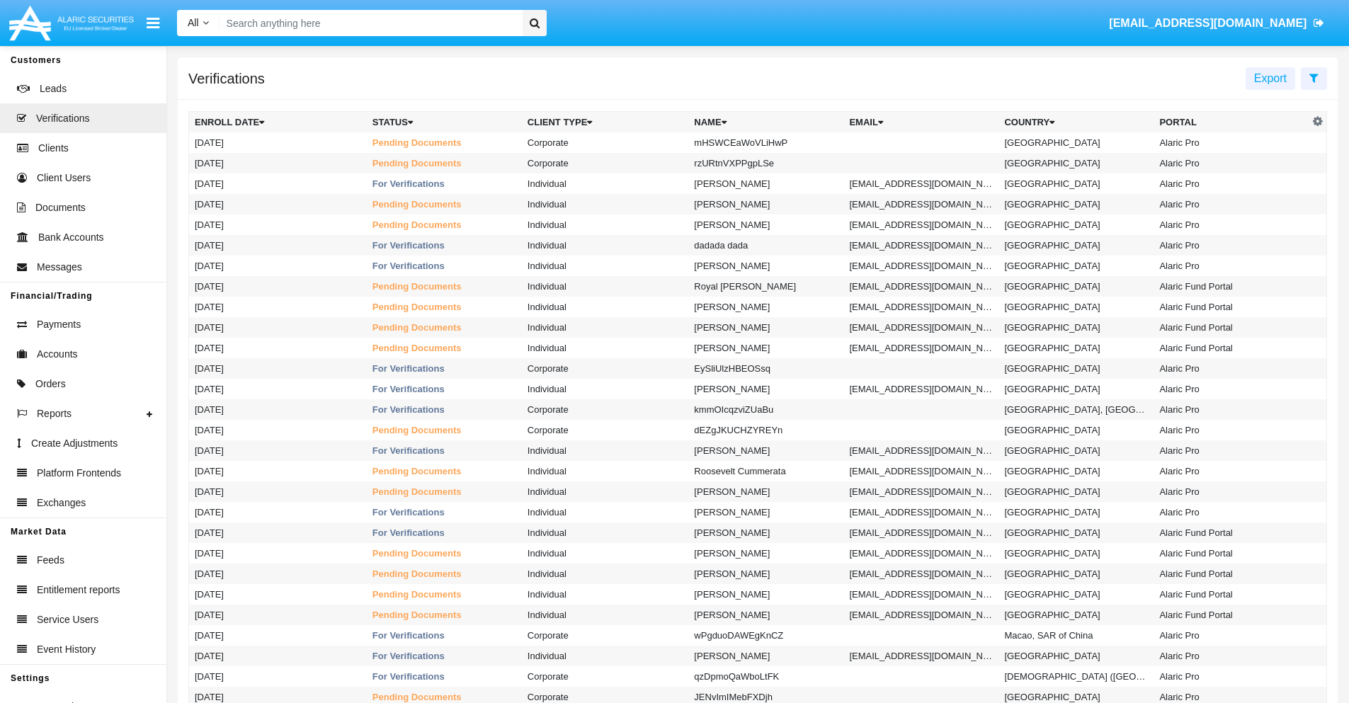
click at [1313, 77] on icon at bounding box center [1313, 77] width 9 height 11
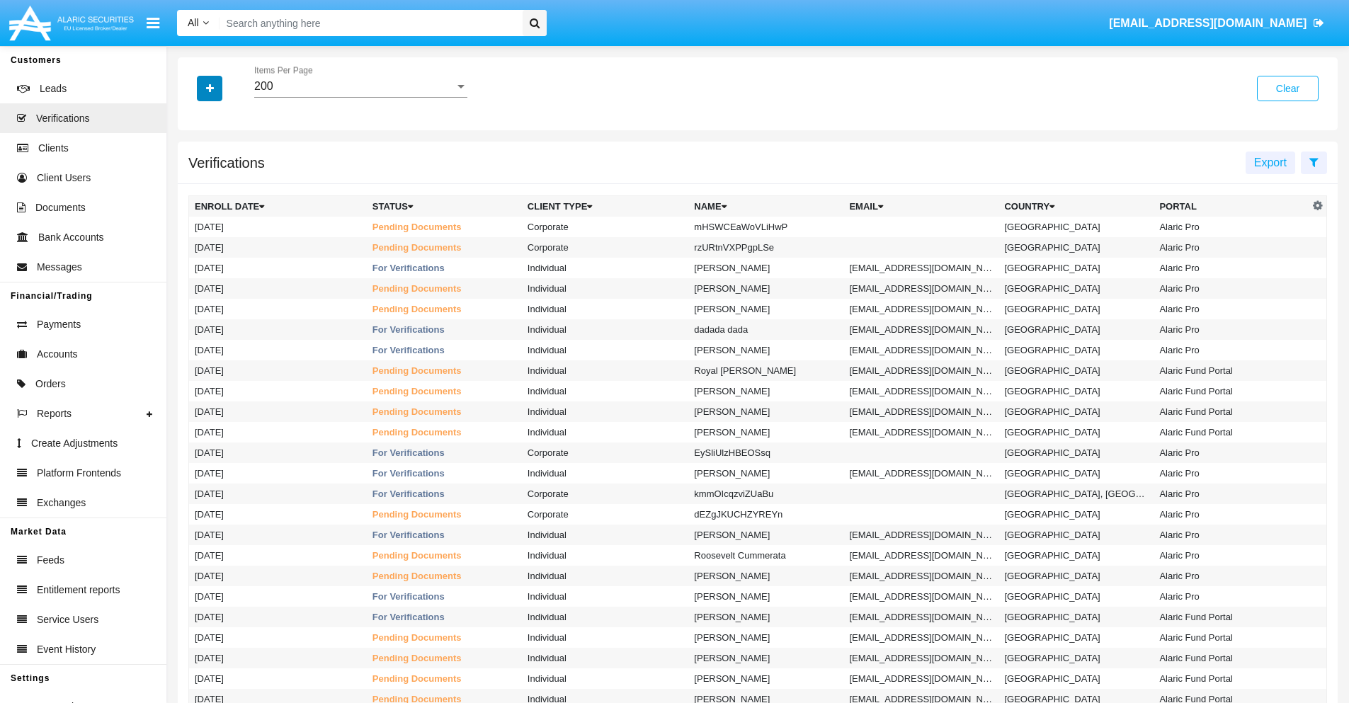
click at [210, 88] on icon "button" at bounding box center [210, 89] width 8 height 10
click at [221, 179] on span "Name" at bounding box center [221, 179] width 30 height 17
click at [195, 185] on input "Name" at bounding box center [194, 185] width 1 height 1
checkbox input "true"
click at [210, 88] on icon "button" at bounding box center [210, 89] width 8 height 10
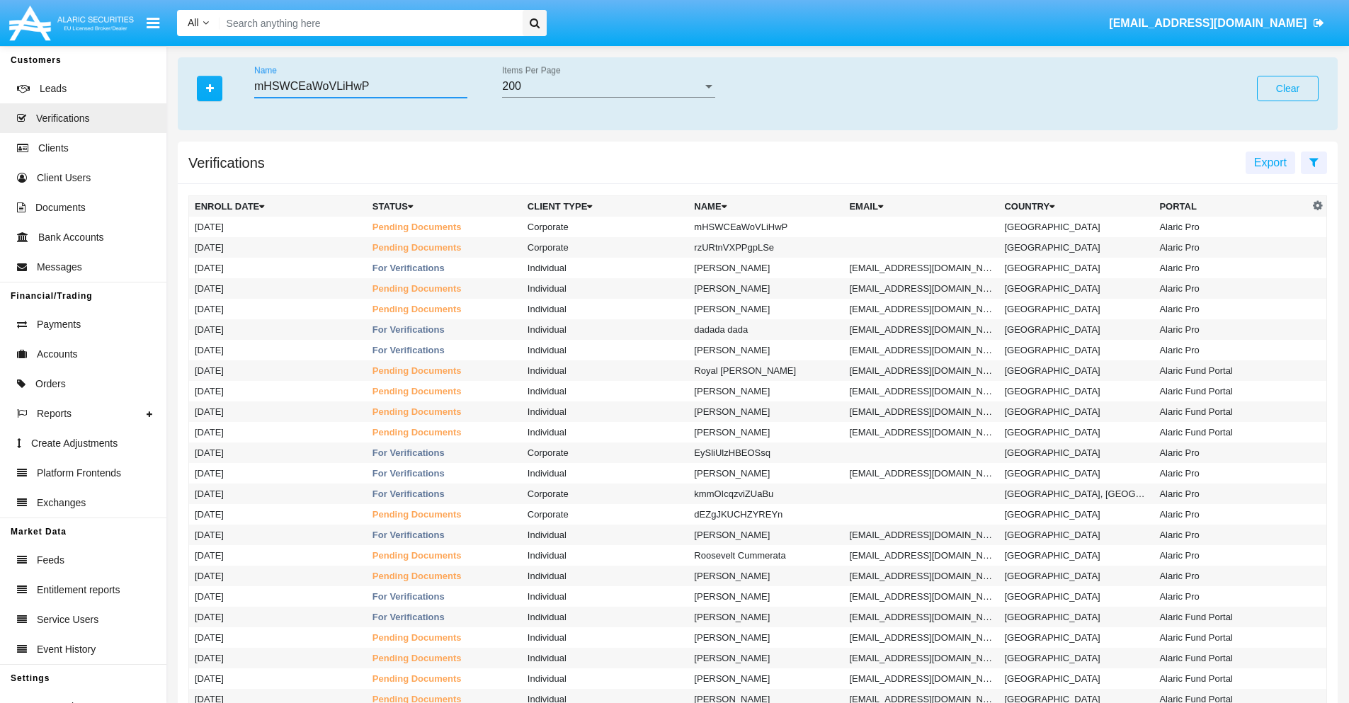
type input "mHSWCEaWoVLiHwP"
click at [772, 227] on td "mHSWCEaWoVLiHwP" at bounding box center [765, 227] width 155 height 21
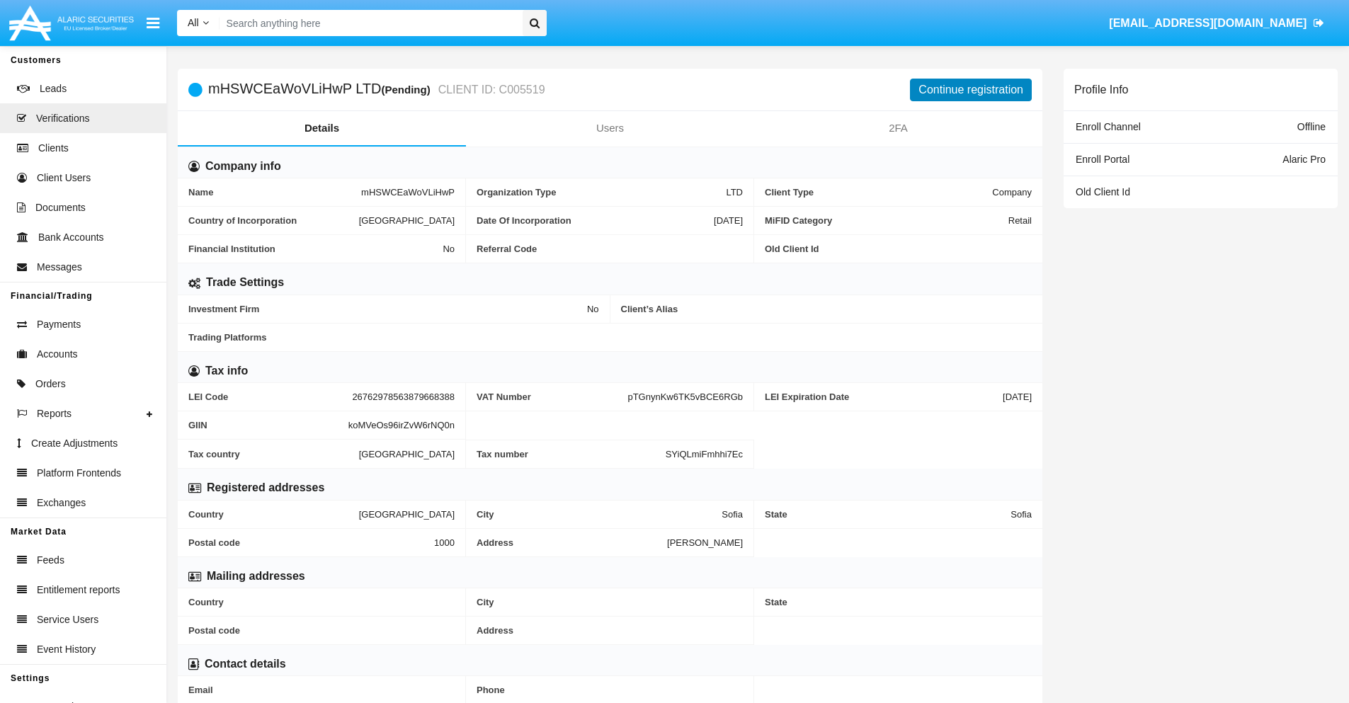
click at [971, 89] on button "Continue registration" at bounding box center [971, 90] width 122 height 23
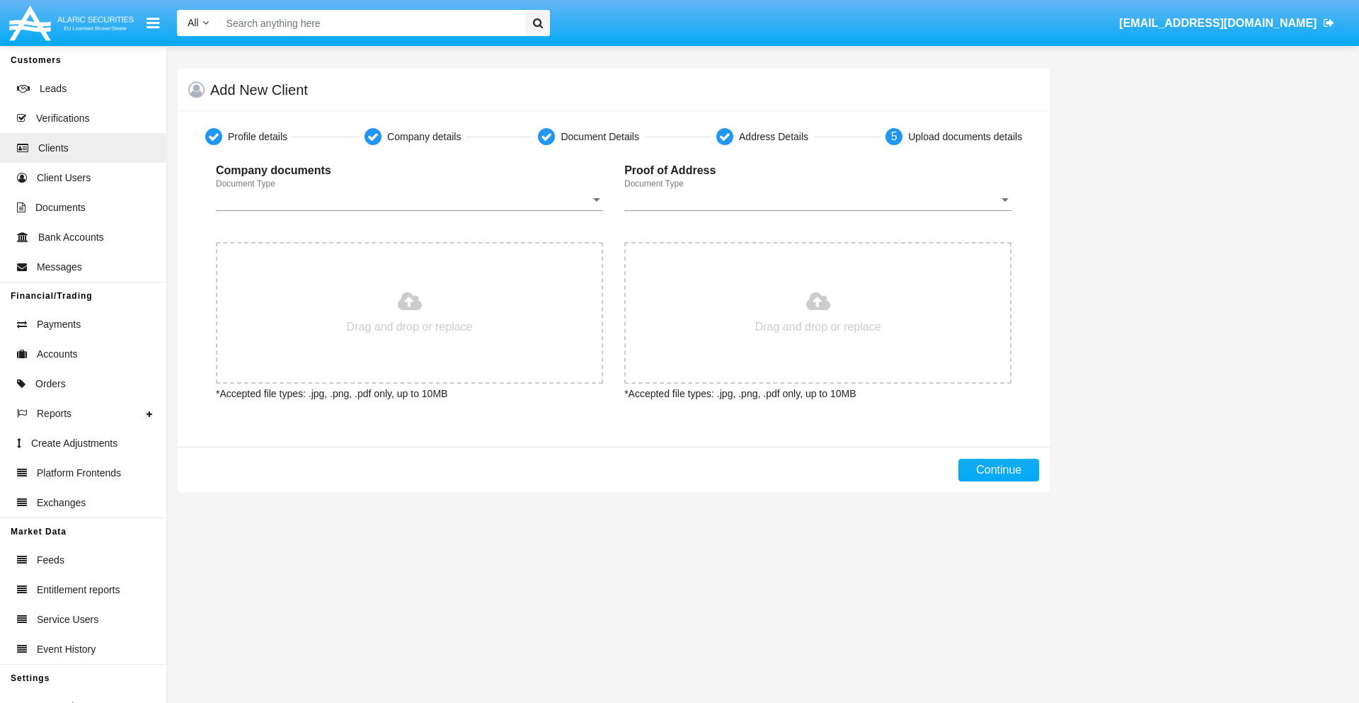
click at [409, 200] on span "Document Type" at bounding box center [403, 199] width 375 height 13
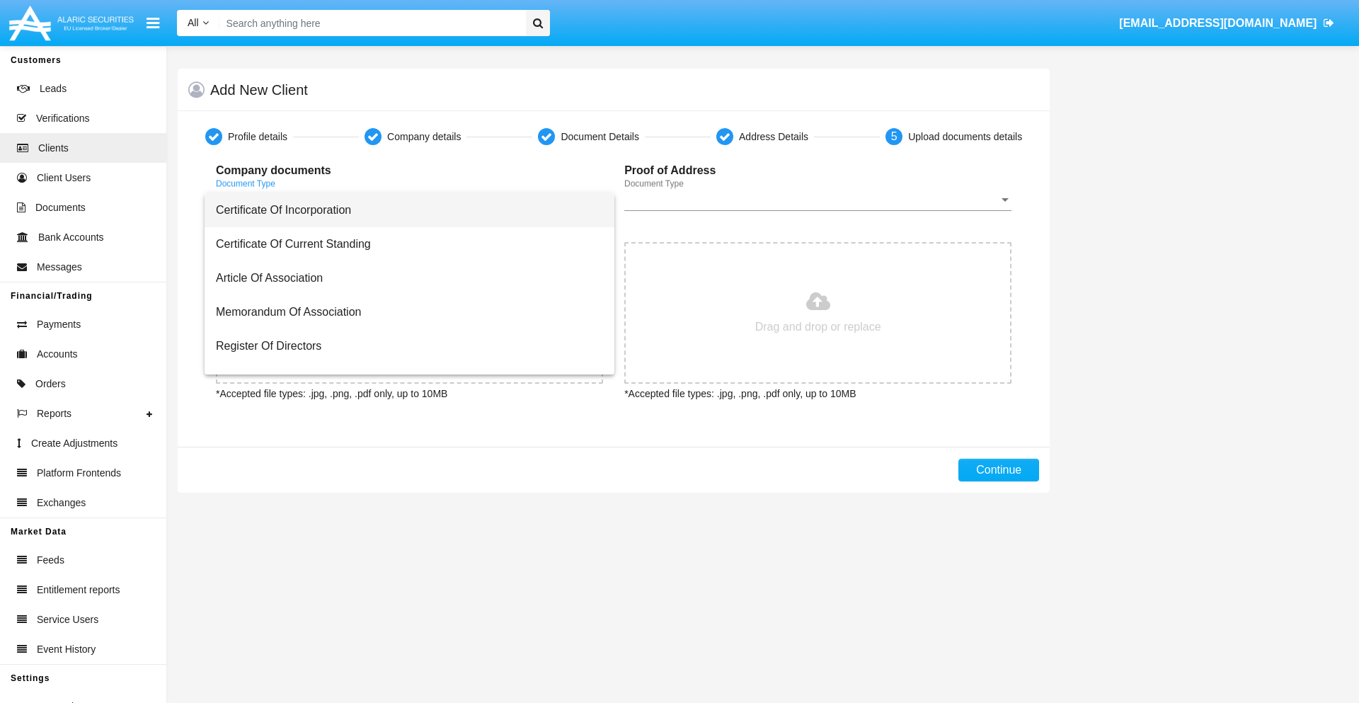
click at [404, 210] on span "Certificate Of Incorporation" at bounding box center [409, 210] width 387 height 34
type input "C:\fakepath\passport.png"
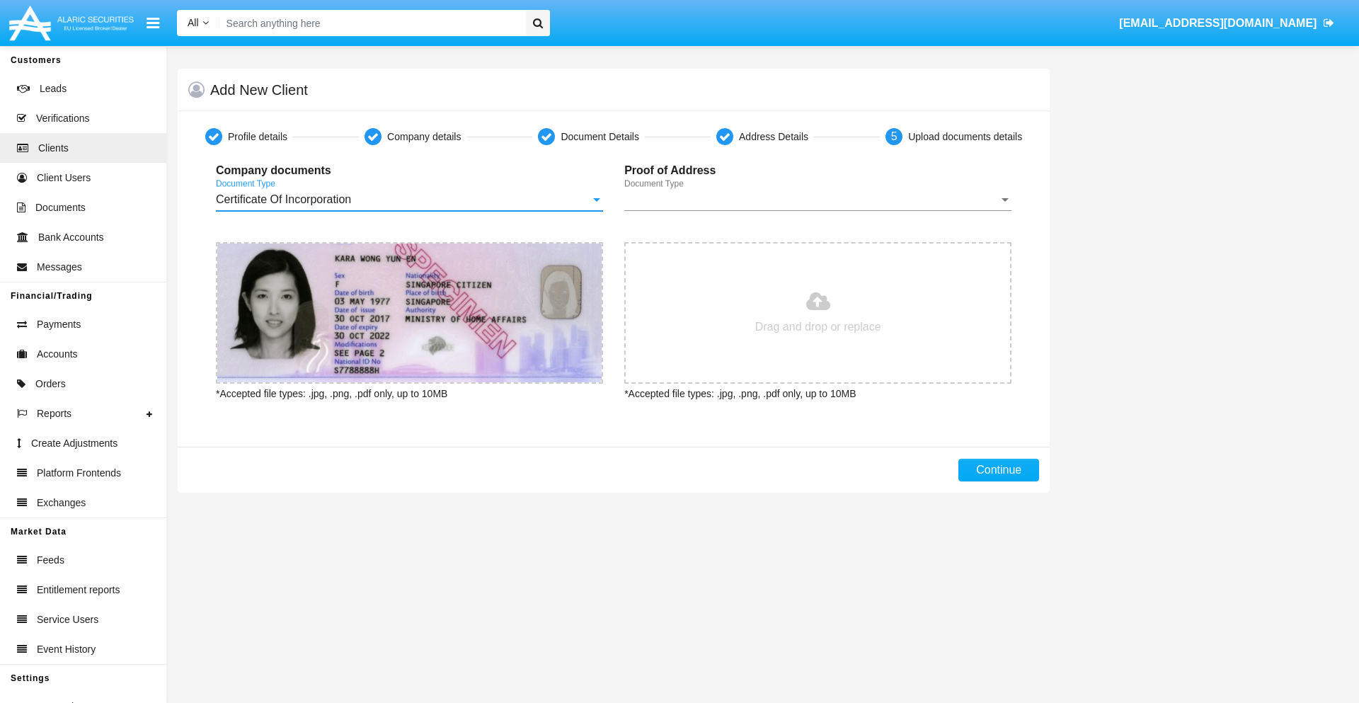
click at [818, 200] on span "Document Type" at bounding box center [811, 199] width 375 height 13
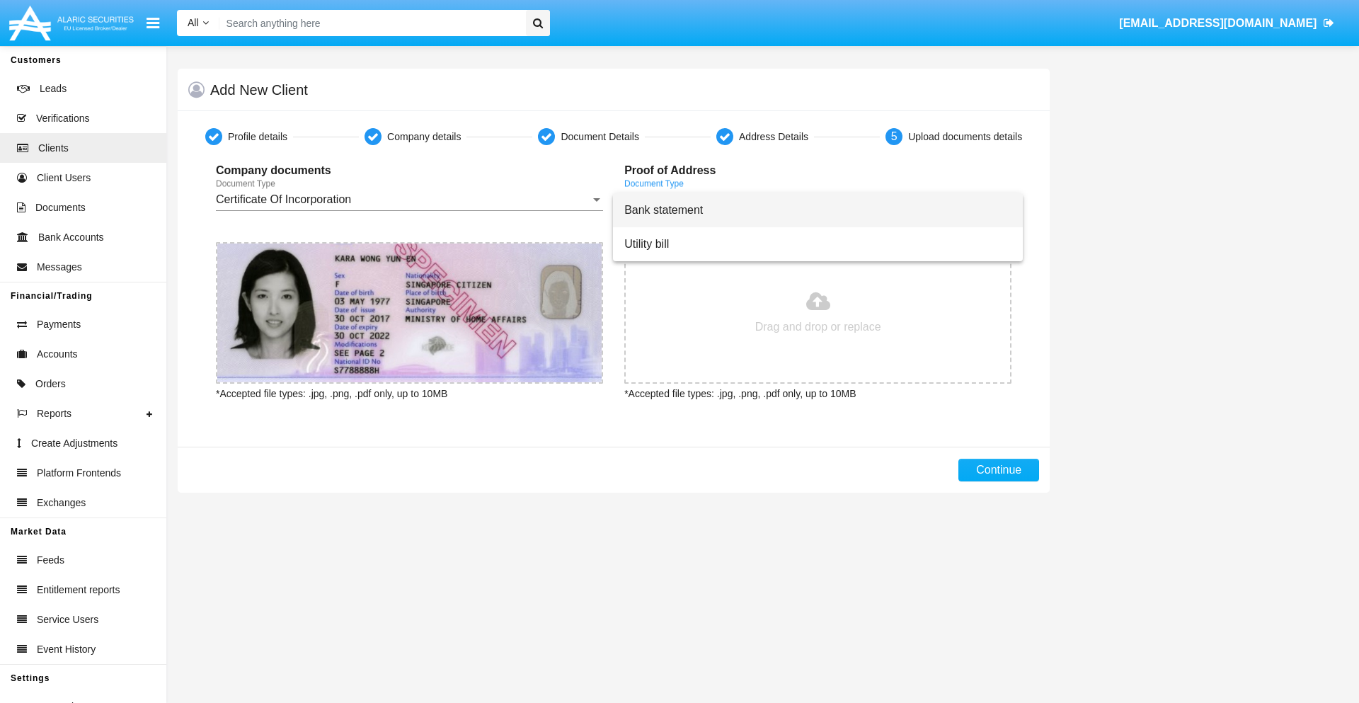
click at [818, 210] on span "Bank statement" at bounding box center [817, 210] width 387 height 34
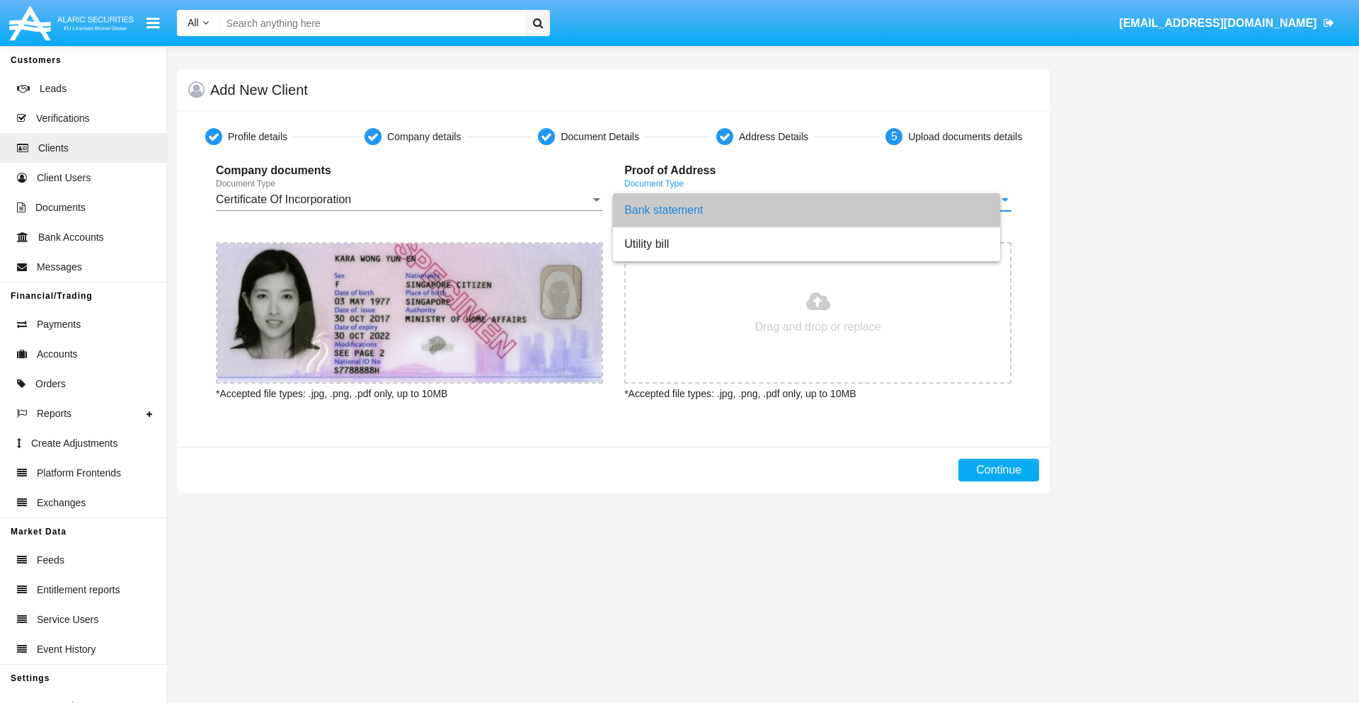
type input "C:\fakepath\bank-statement.png"
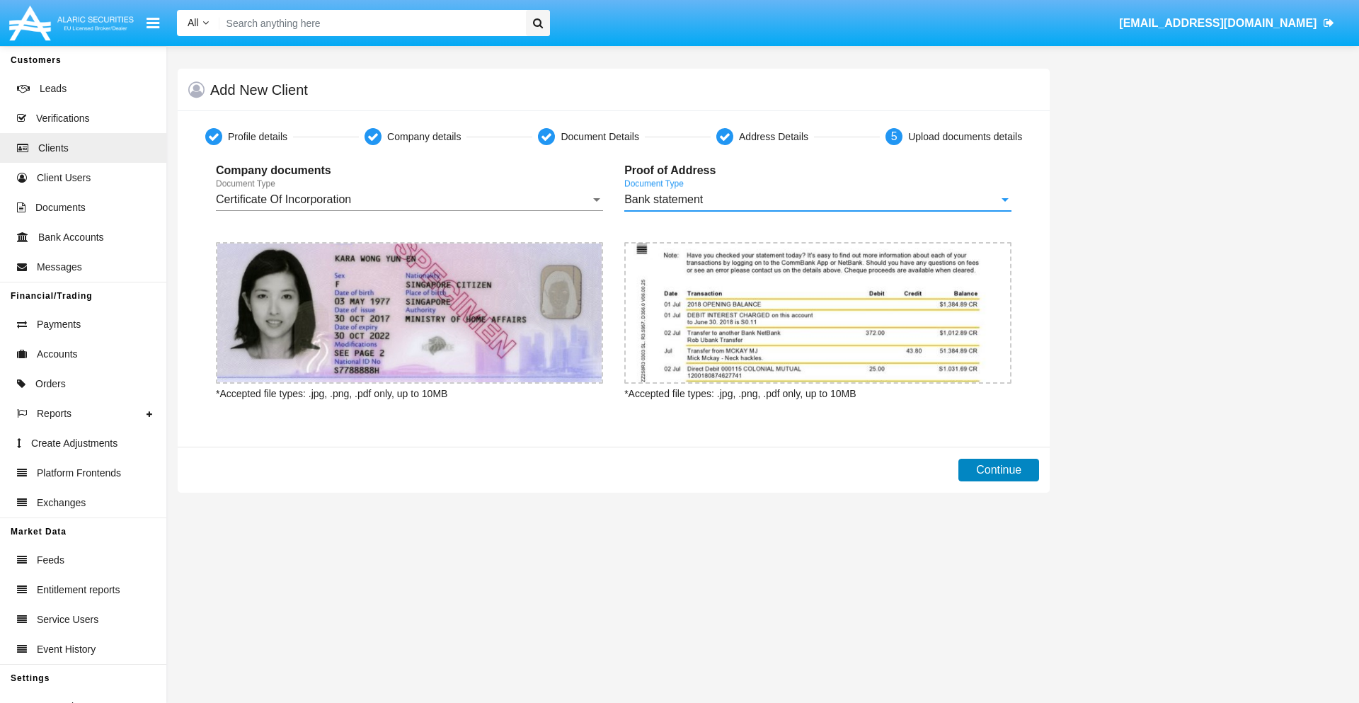
click at [999, 470] on button "Continue" at bounding box center [999, 470] width 81 height 23
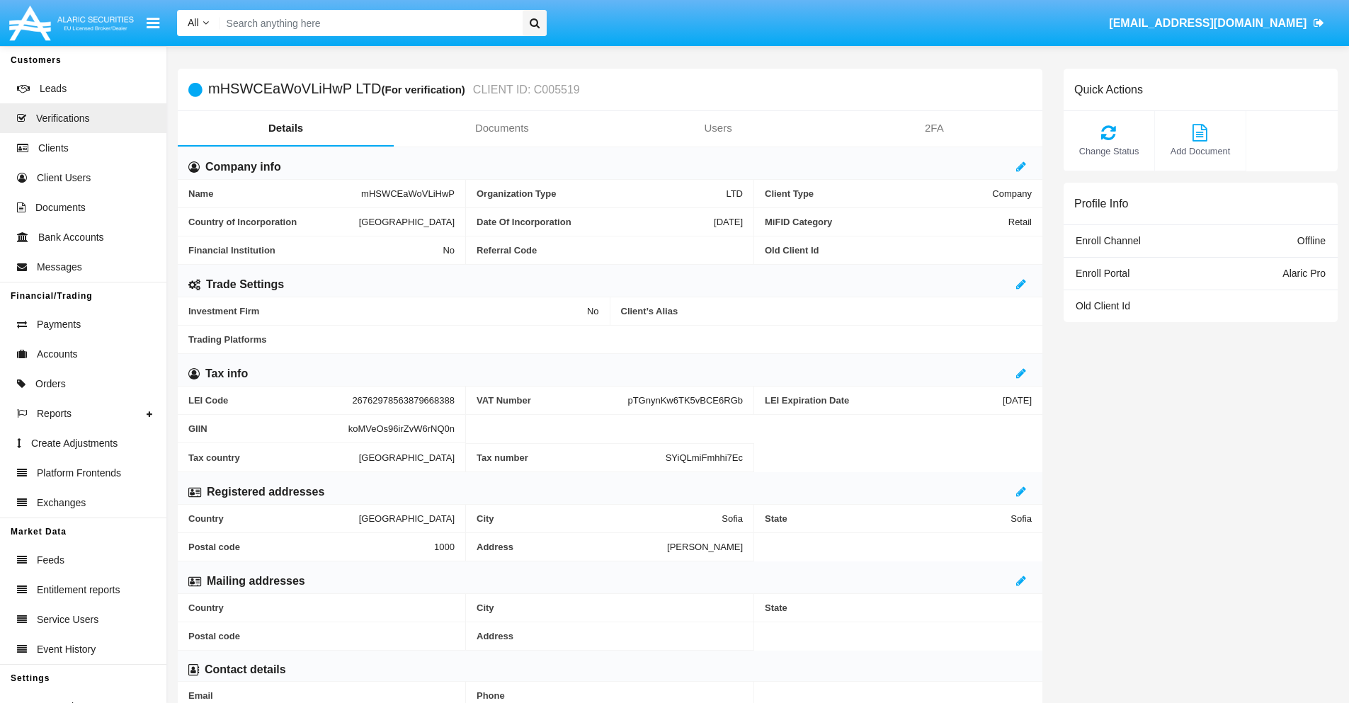
click at [501, 128] on link "Documents" at bounding box center [502, 128] width 216 height 34
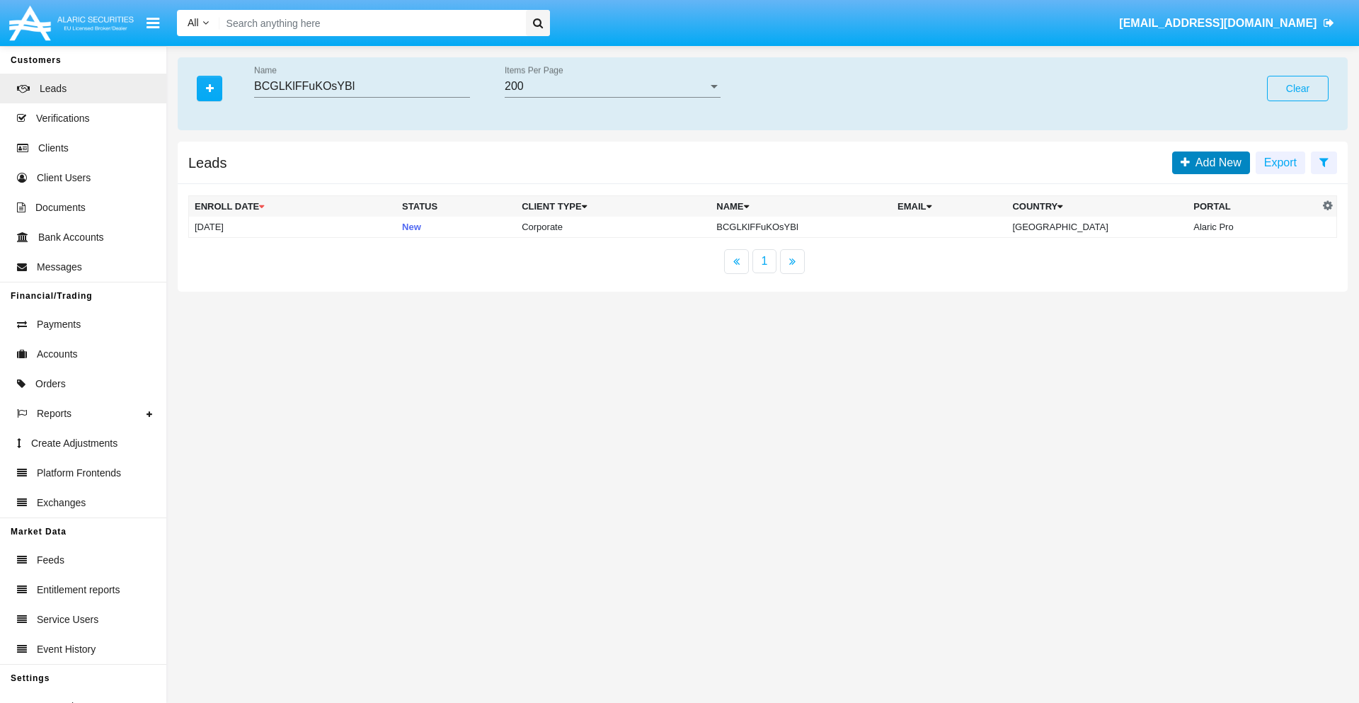
click at [1216, 162] on span "Add New" at bounding box center [1216, 162] width 52 height 12
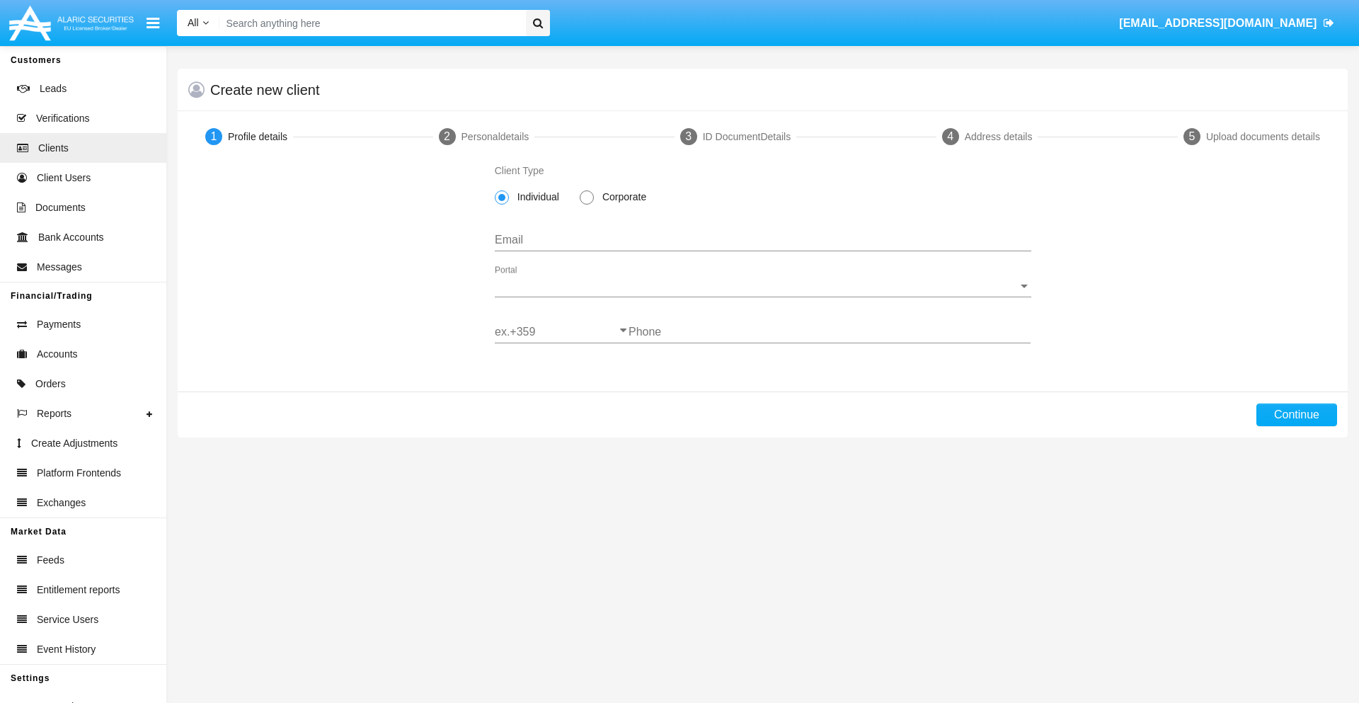
click at [622, 197] on span "Corporate" at bounding box center [622, 197] width 56 height 15
click at [587, 205] on input "Corporate" at bounding box center [586, 205] width 1 height 1
radio input "true"
type input "[EMAIL_ADDRESS][DOMAIN_NAME]"
click at [763, 286] on span "Portal" at bounding box center [757, 286] width 524 height 13
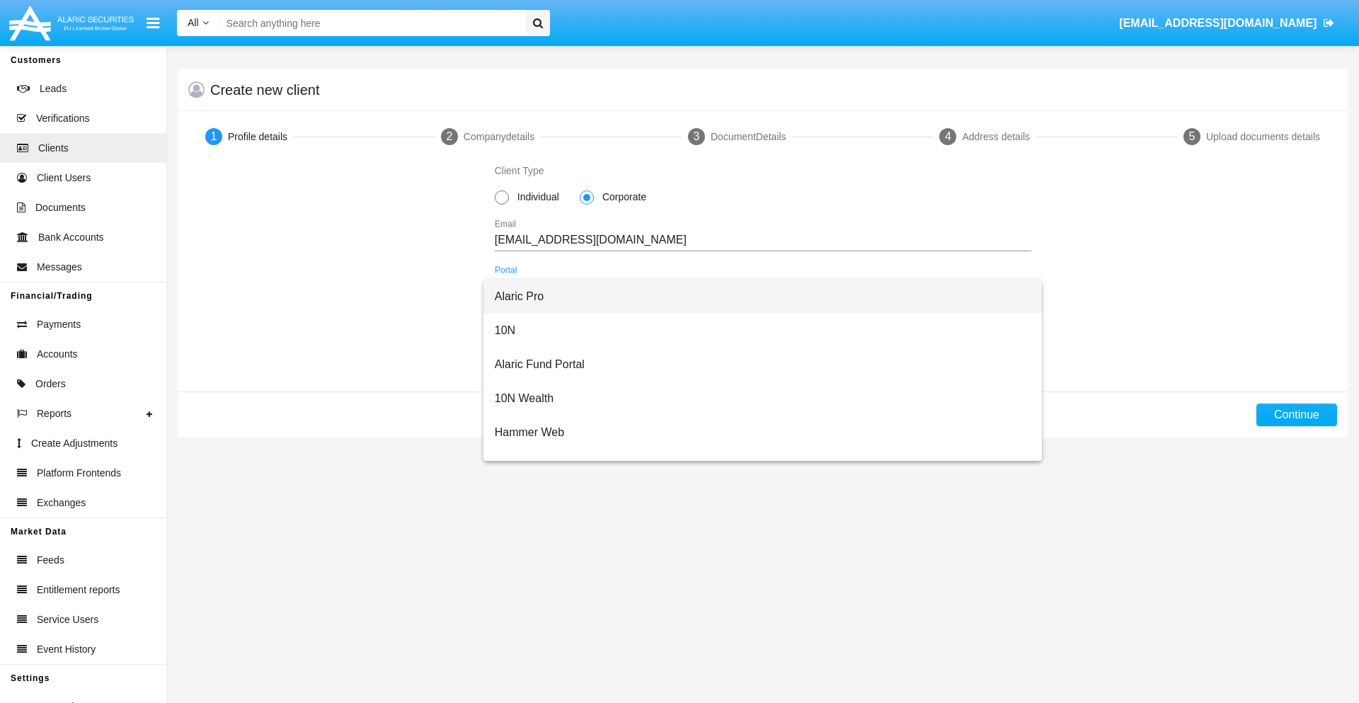
click at [758, 297] on span "Alaric Pro" at bounding box center [763, 297] width 537 height 34
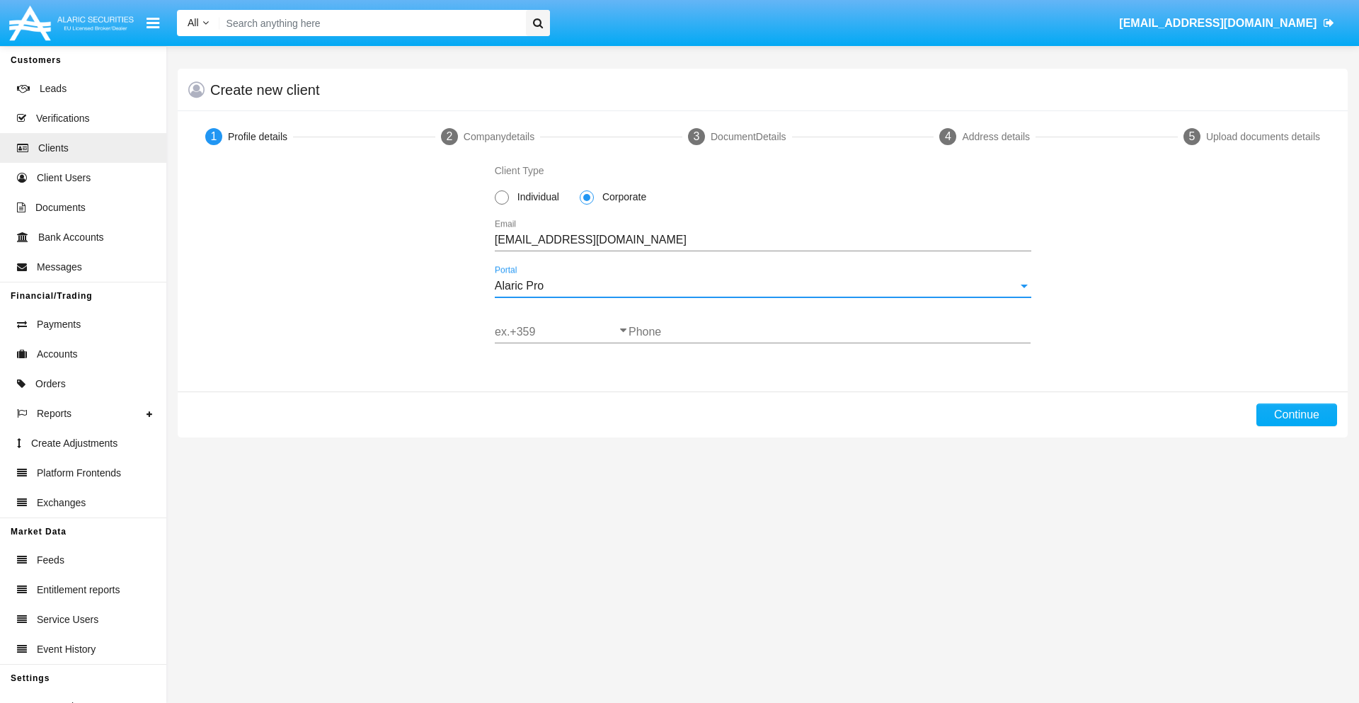
click at [561, 332] on input "ex.+359" at bounding box center [562, 332] width 134 height 13
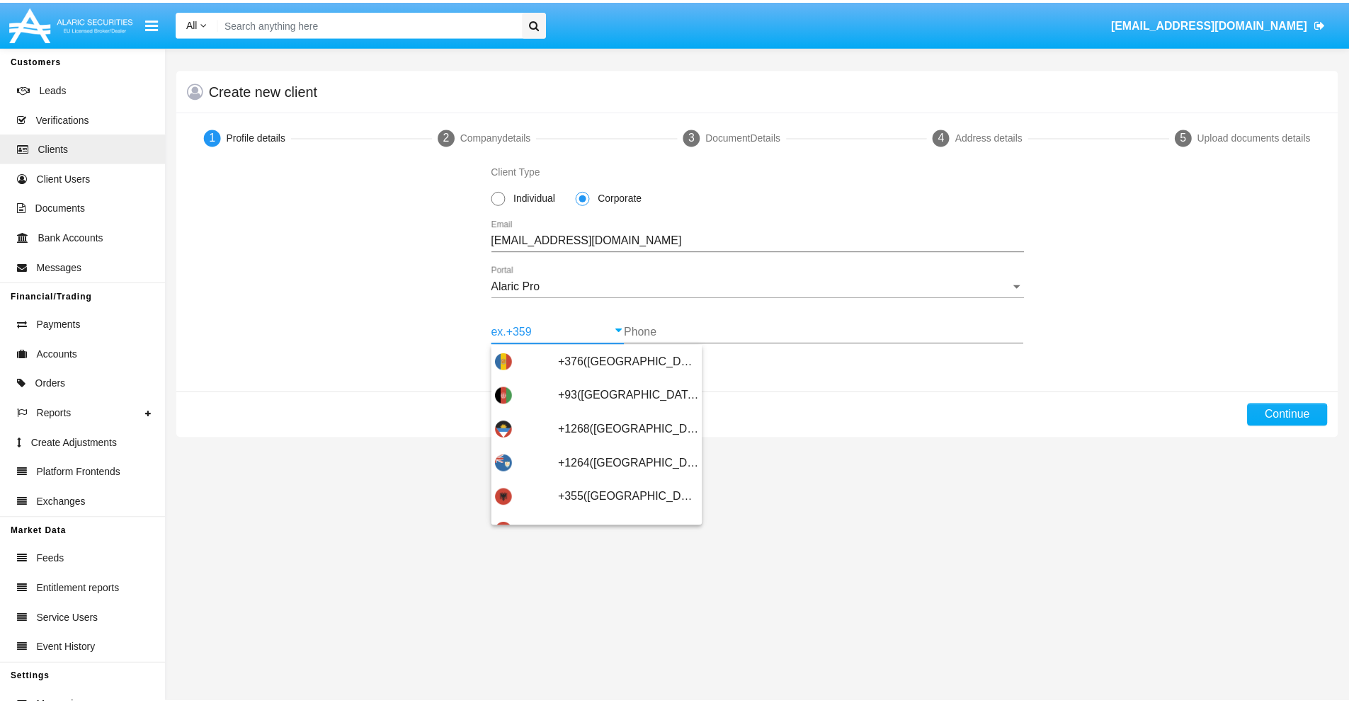
scroll to position [464, 0]
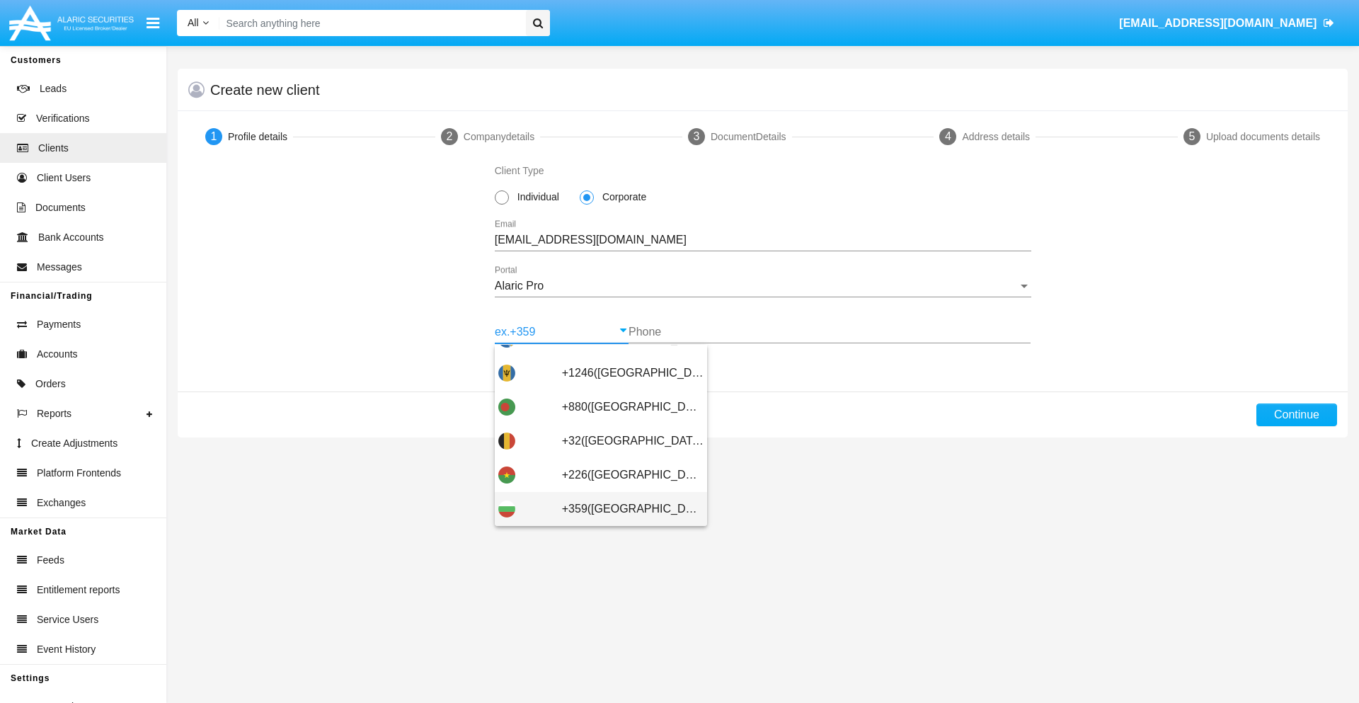
click at [622, 509] on span "+359([GEOGRAPHIC_DATA])" at bounding box center [633, 509] width 142 height 34
type input "+359([GEOGRAPHIC_DATA])"
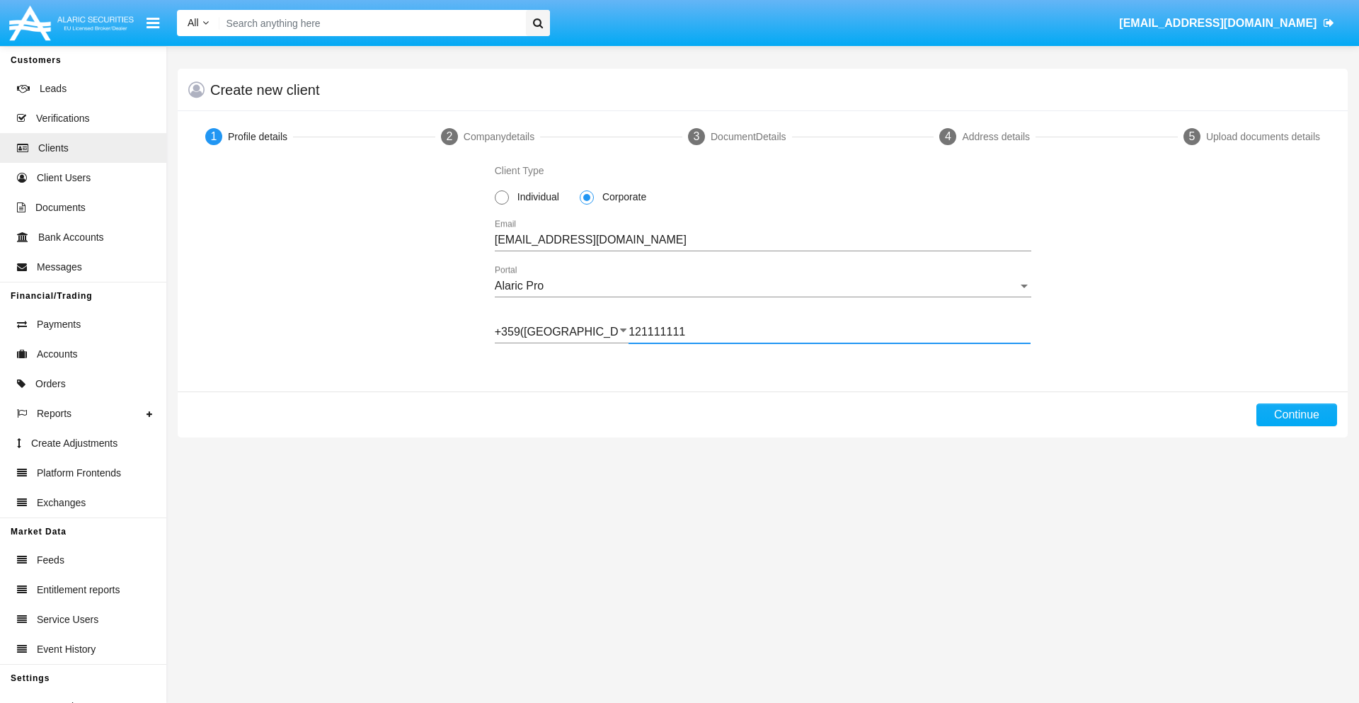
type input "121111111"
click at [1296, 415] on button "Continue" at bounding box center [1297, 415] width 81 height 23
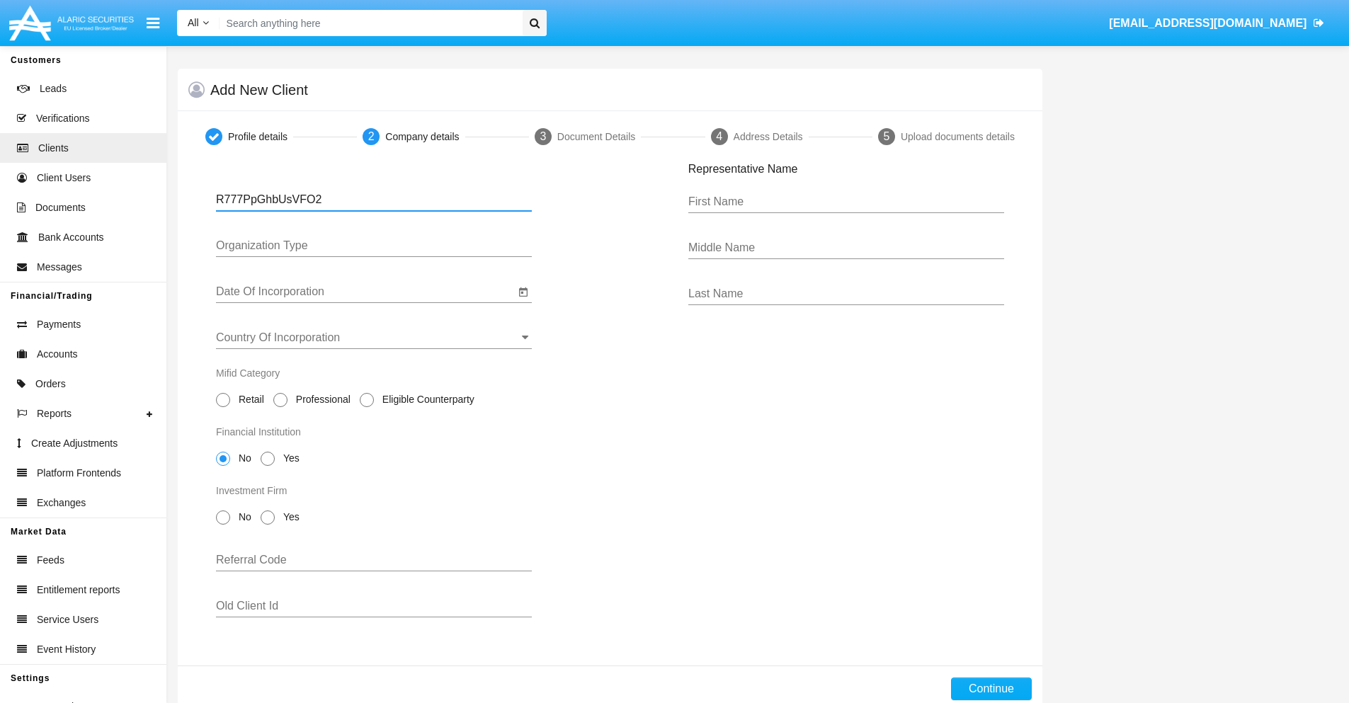
type input "R777PpGhbUsVFO2"
type input "LTD"
click at [365, 292] on input "Date Of Incorporation" at bounding box center [365, 291] width 299 height 13
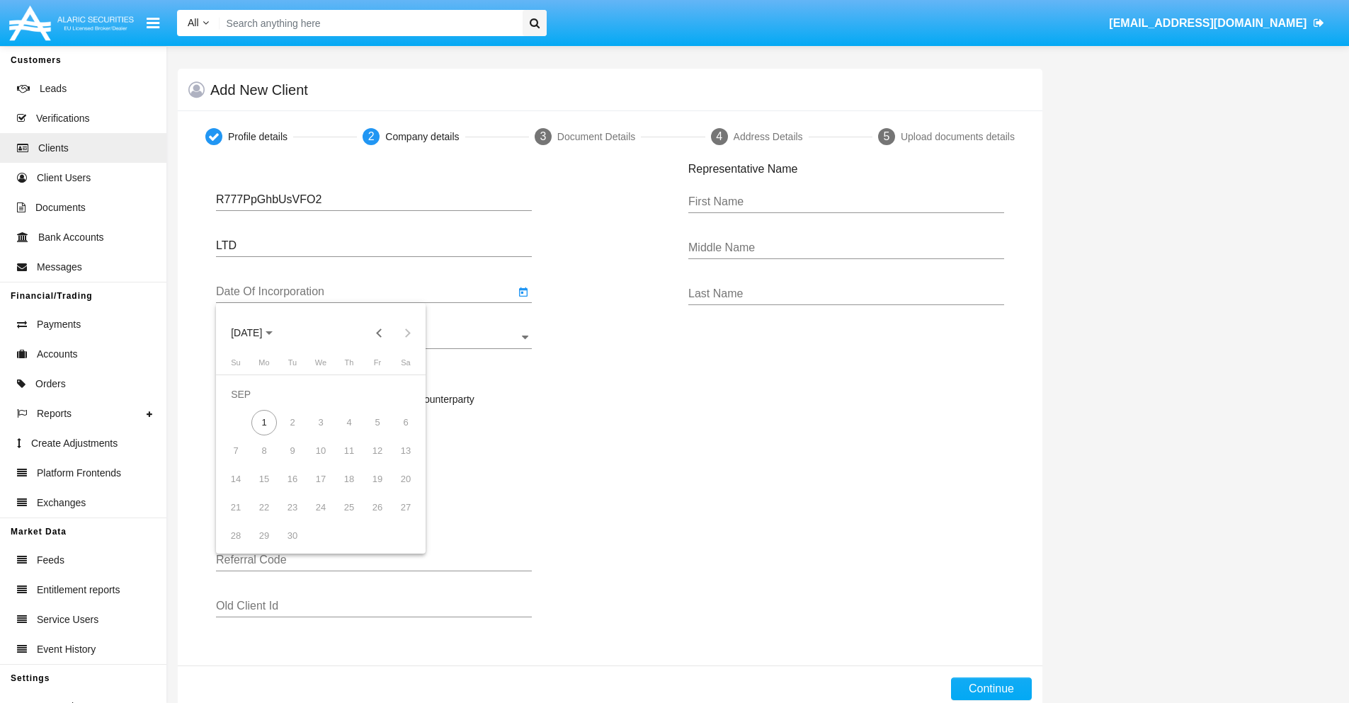
click at [258, 333] on span "[DATE]" at bounding box center [246, 333] width 31 height 11
click at [379, 333] on button "Previous 20 years" at bounding box center [379, 333] width 28 height 28
click at [346, 518] on div "2000" at bounding box center [346, 518] width 45 height 25
click at [246, 405] on div "JAN" at bounding box center [246, 404] width 45 height 25
click at [406, 394] on div "1" at bounding box center [405, 394] width 25 height 25
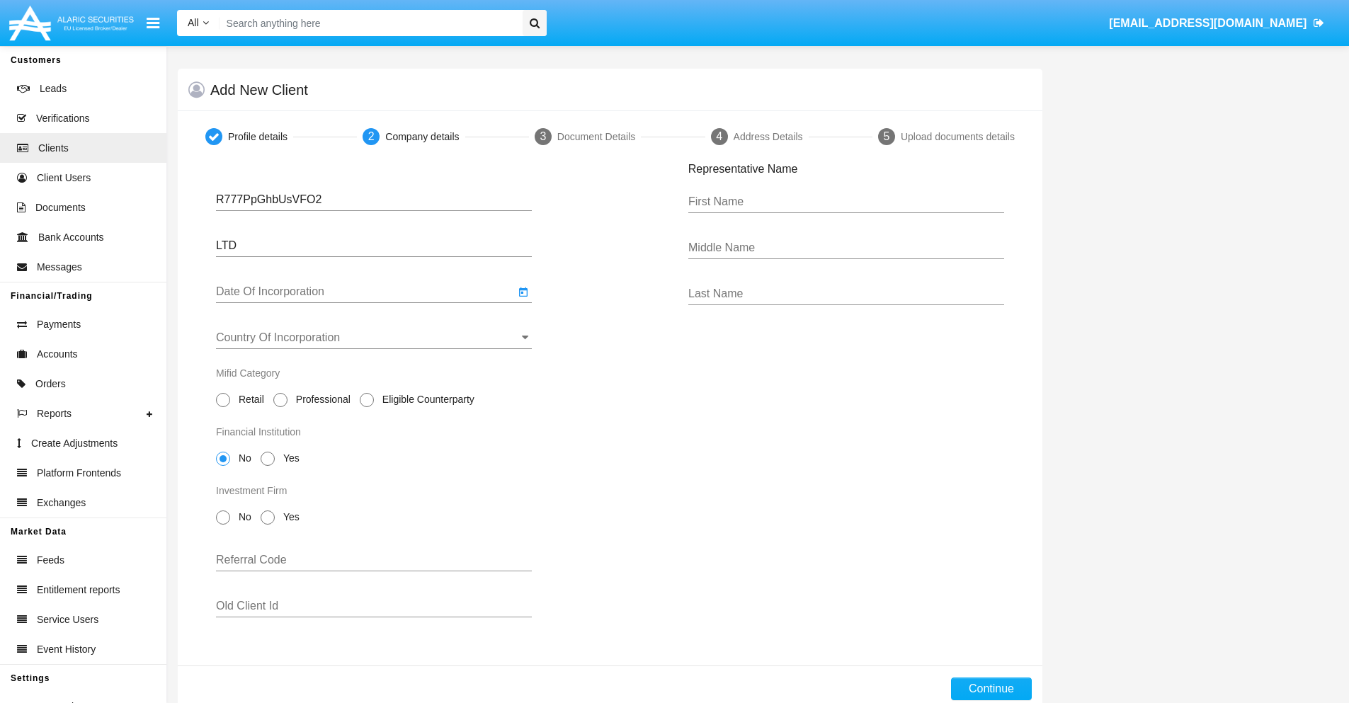
type input "[DATE]"
click at [374, 338] on input "Country Of Incorporation" at bounding box center [374, 337] width 316 height 13
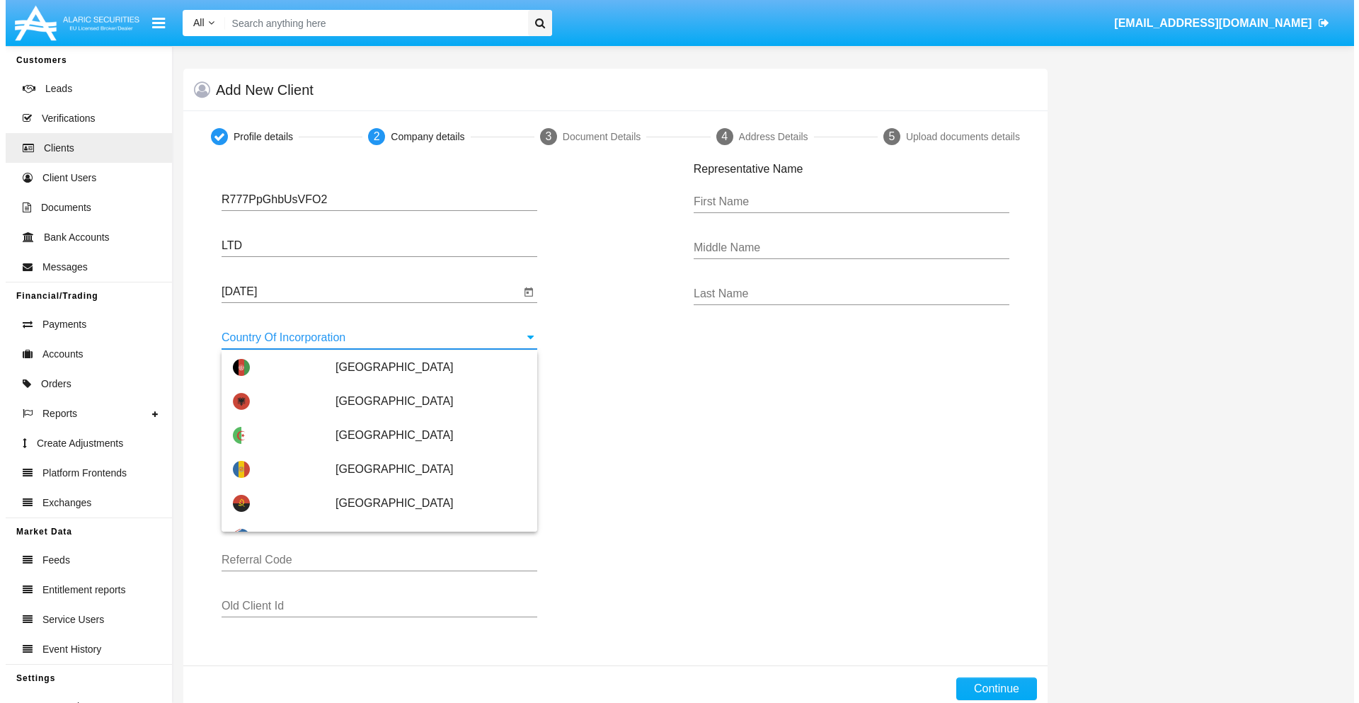
scroll to position [6887, 0]
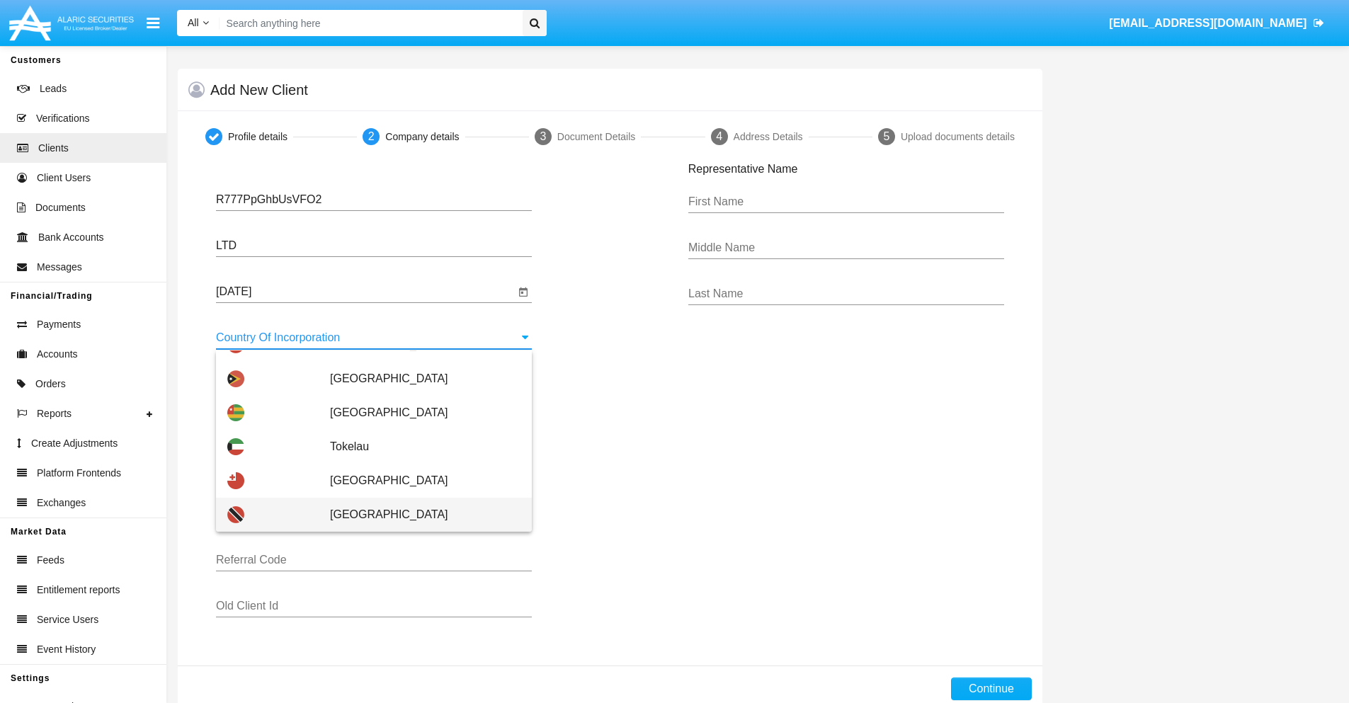
click at [418, 515] on span "[GEOGRAPHIC_DATA]" at bounding box center [425, 515] width 190 height 34
type input "[GEOGRAPHIC_DATA]"
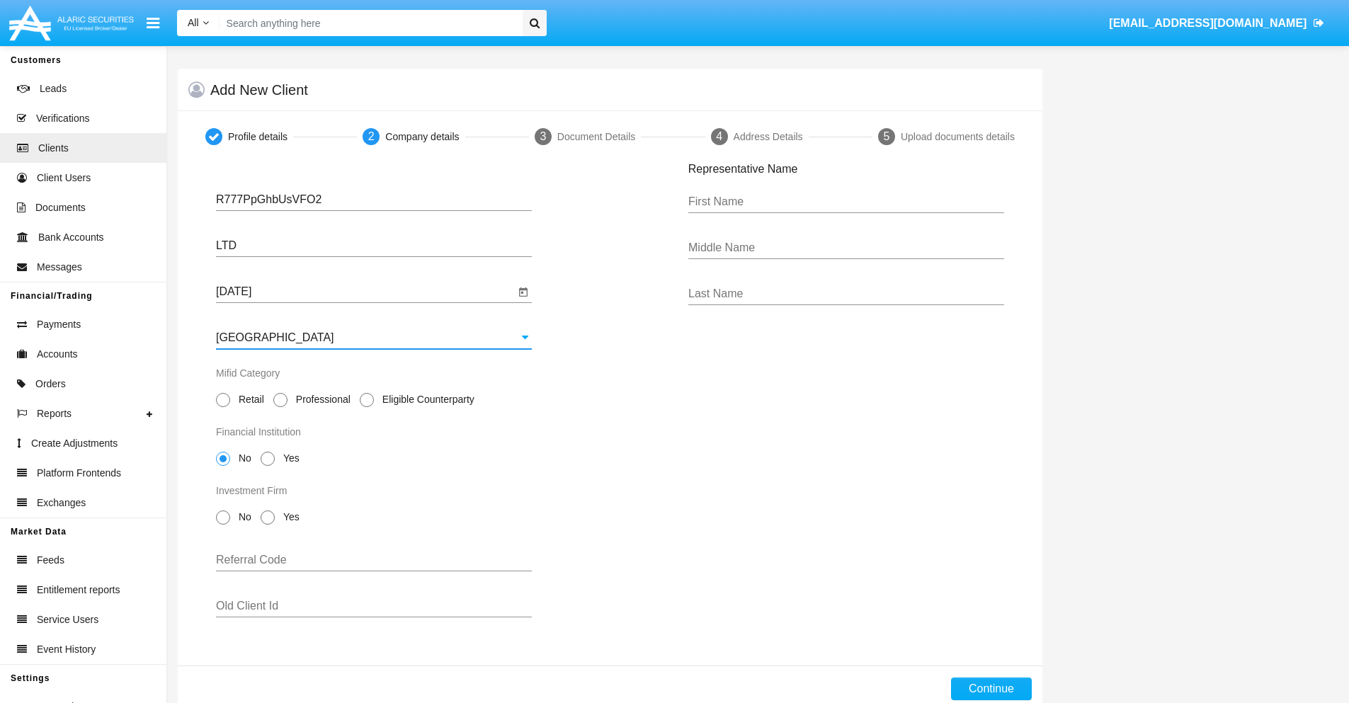
click at [320, 399] on span "Professional" at bounding box center [320, 399] width 67 height 15
click at [280, 407] on input "Professional" at bounding box center [280, 407] width 1 height 1
radio input "true"
click at [242, 458] on span "No" at bounding box center [242, 458] width 25 height 15
click at [223, 466] on input "No" at bounding box center [222, 466] width 1 height 1
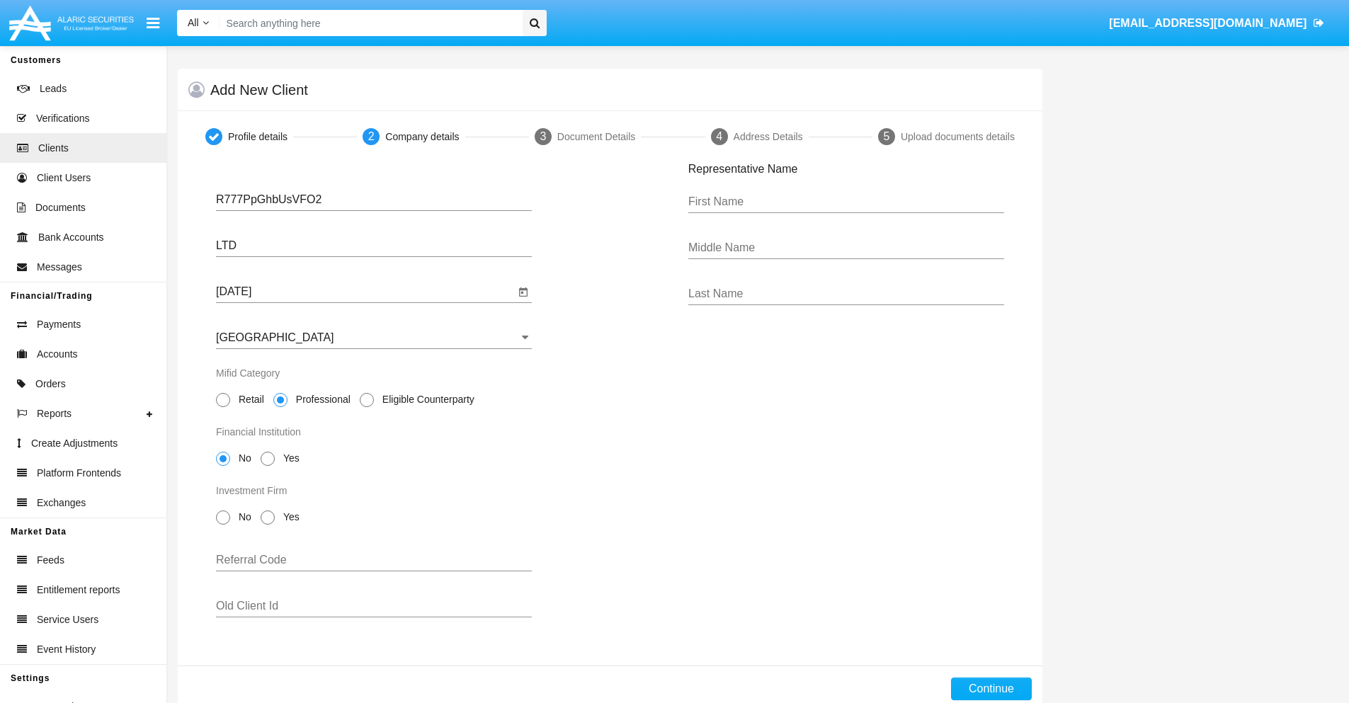
click at [242, 517] on span "No" at bounding box center [242, 517] width 25 height 15
click at [223, 525] on input "No" at bounding box center [222, 525] width 1 height 1
radio input "true"
type input "nnQaQTCyBGYFpyb"
type input "gCcFgjIbgbsoJtb"
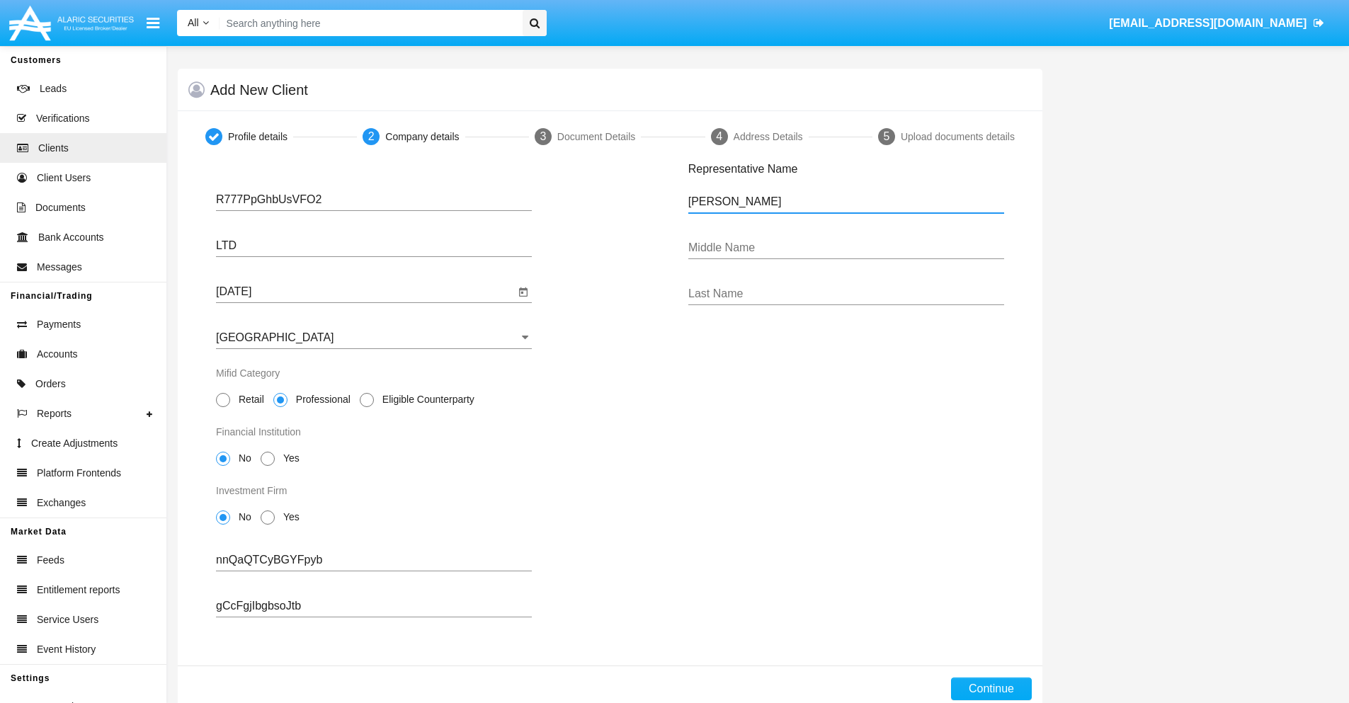
type input "[PERSON_NAME]"
click at [990, 689] on button "Continue" at bounding box center [991, 689] width 81 height 23
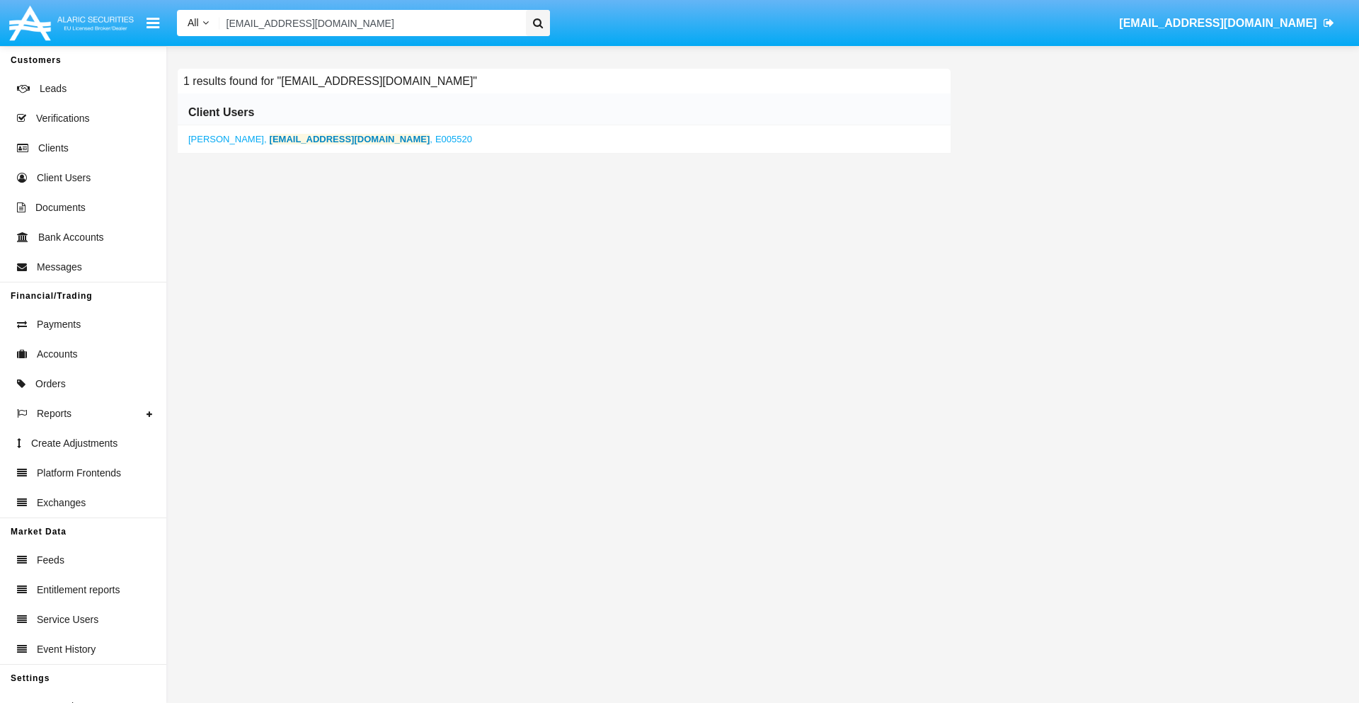
type input "[EMAIL_ADDRESS][DOMAIN_NAME]"
click at [285, 139] on b "[EMAIL_ADDRESS][DOMAIN_NAME]" at bounding box center [350, 139] width 161 height 11
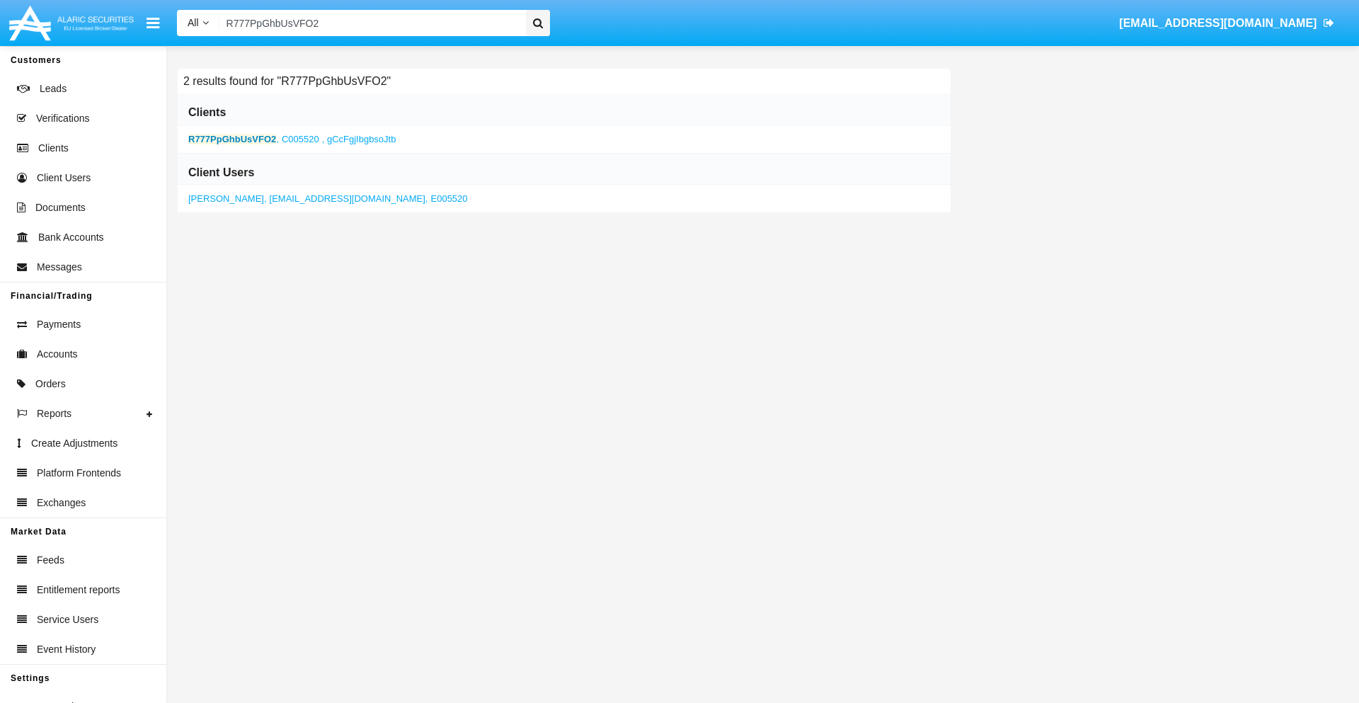
type input "R777PpGhbUsVFO2"
click at [232, 139] on b "R777PpGhbUsVFO2" at bounding box center [232, 139] width 88 height 11
